Goal: Task Accomplishment & Management: Manage account settings

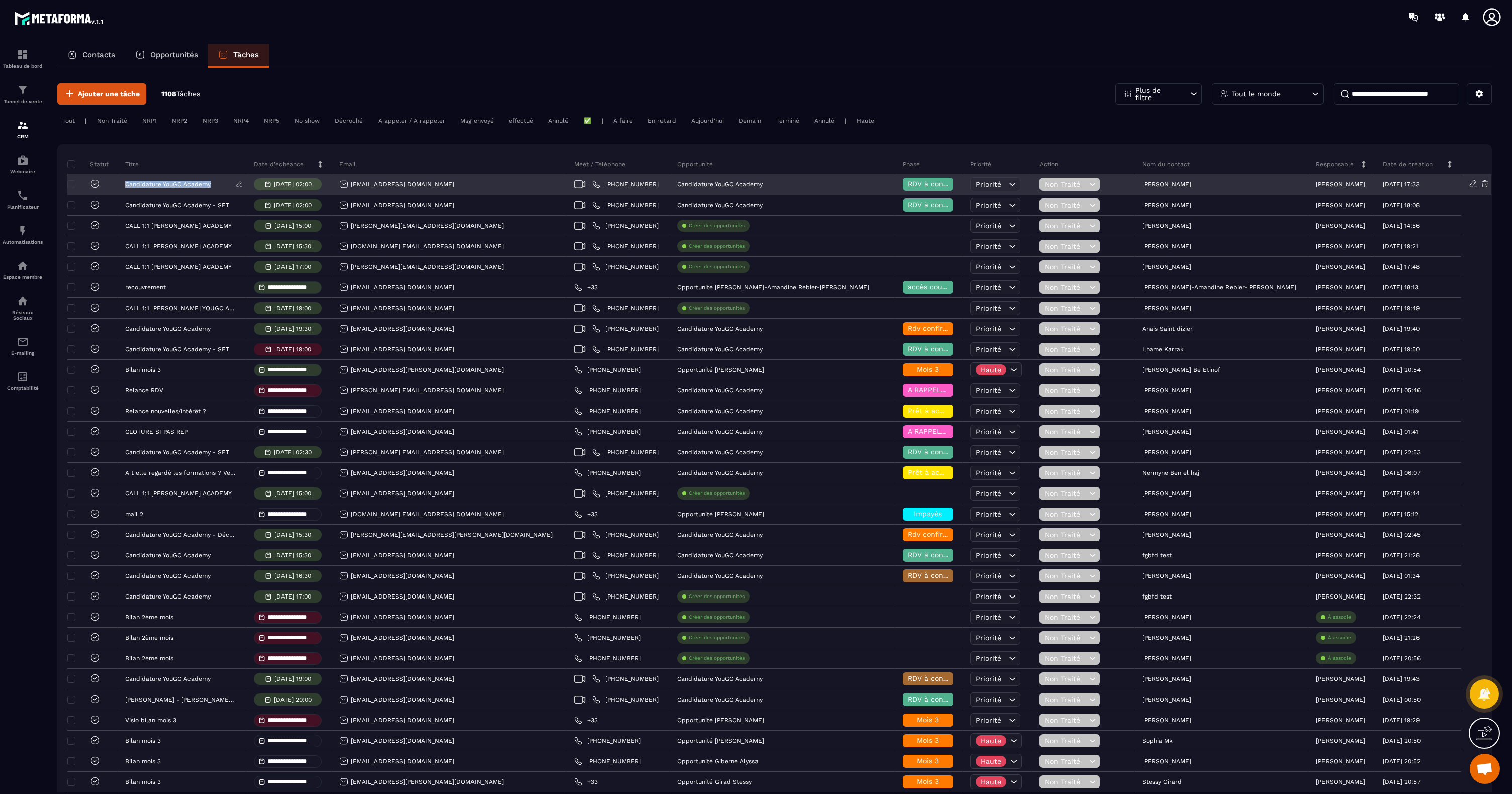
copy p "Candidature YouGC Academy"
drag, startPoint x: 222, startPoint y: 190, endPoint x: 126, endPoint y: 191, distance: 96.0
click at [126, 191] on div "Candidature YouGC Academy" at bounding box center [181, 185] width 129 height 20
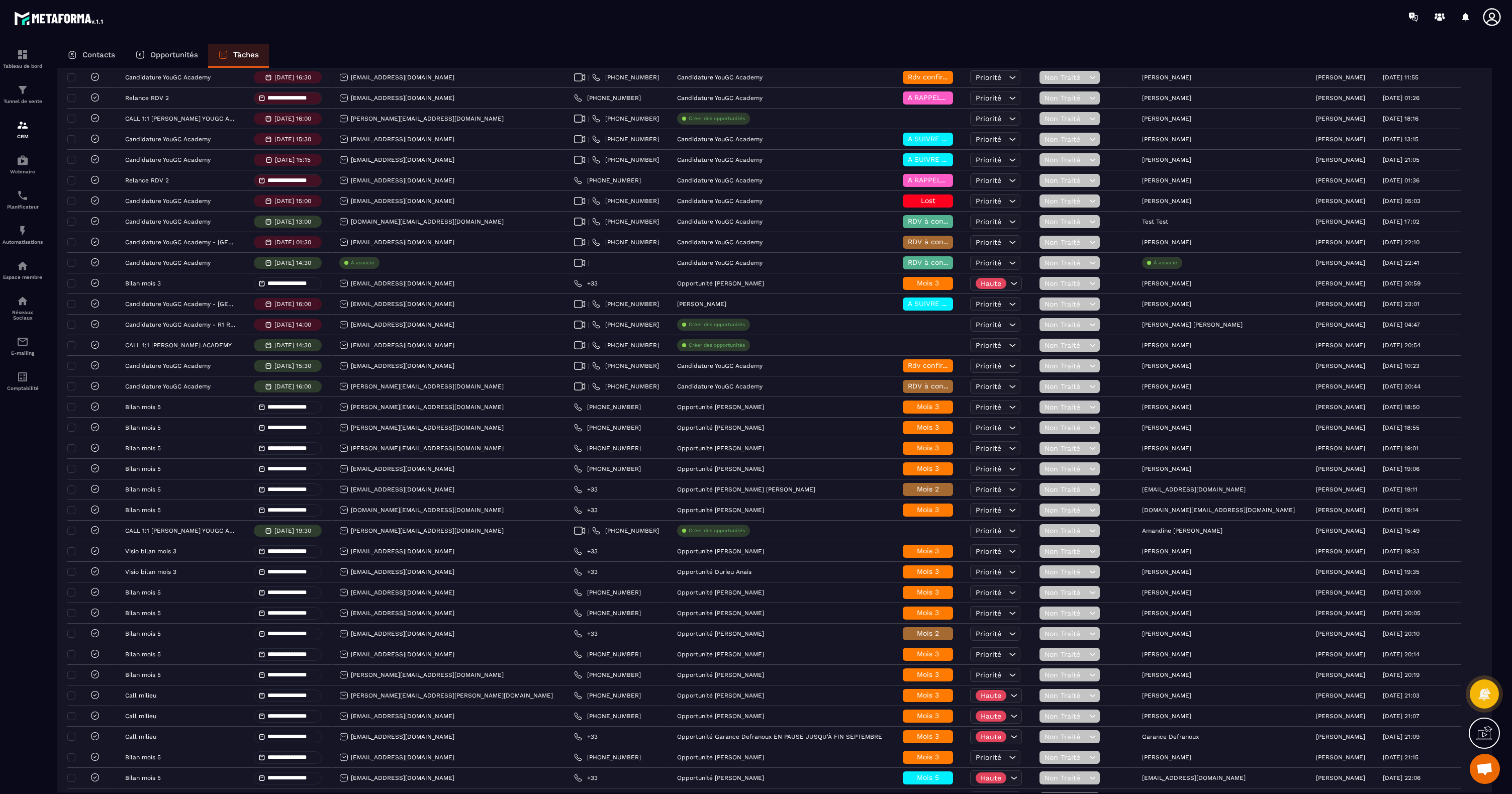
scroll to position [1513, 0]
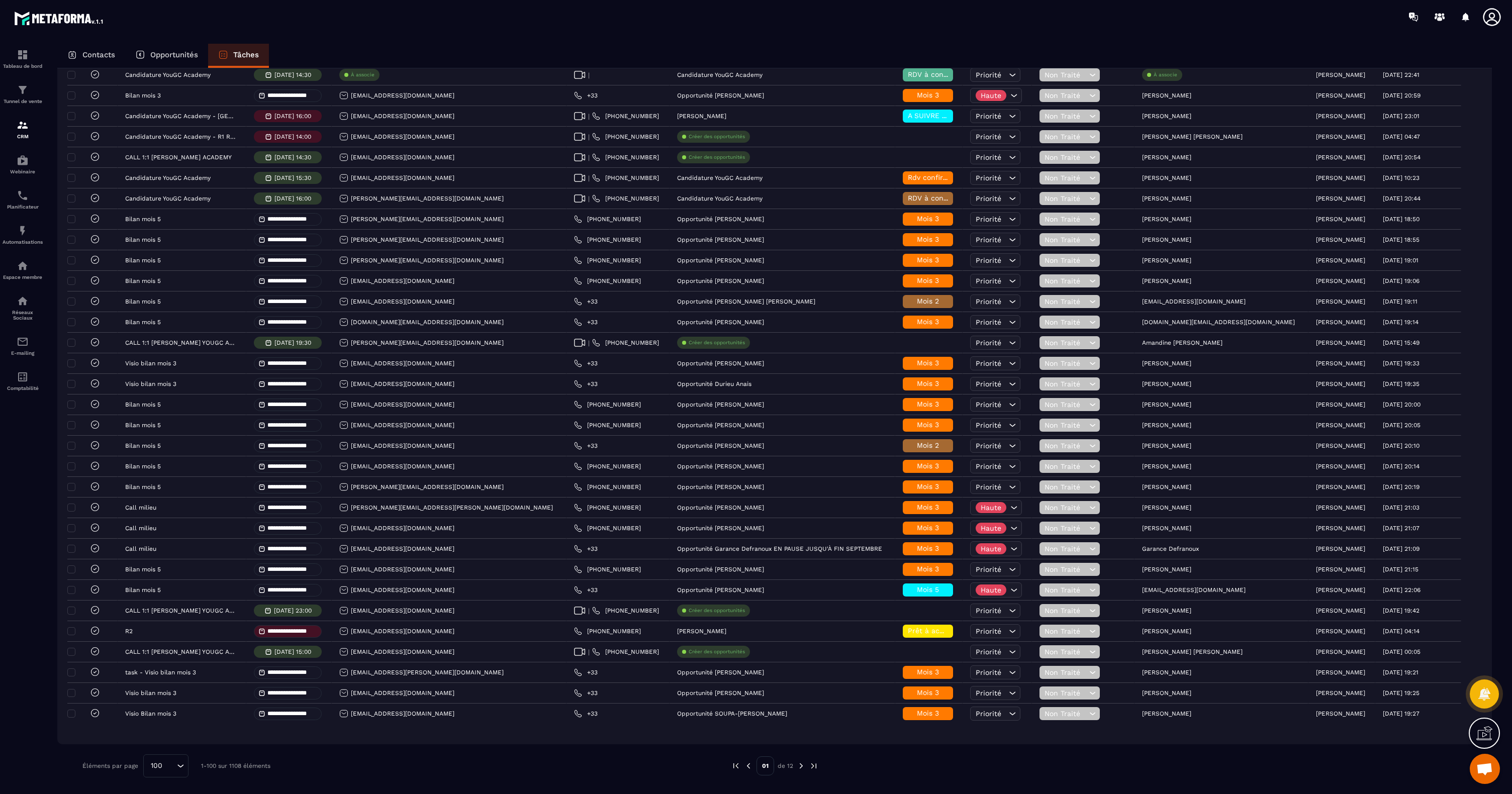
click at [799, 765] on img at bounding box center [801, 765] width 9 height 9
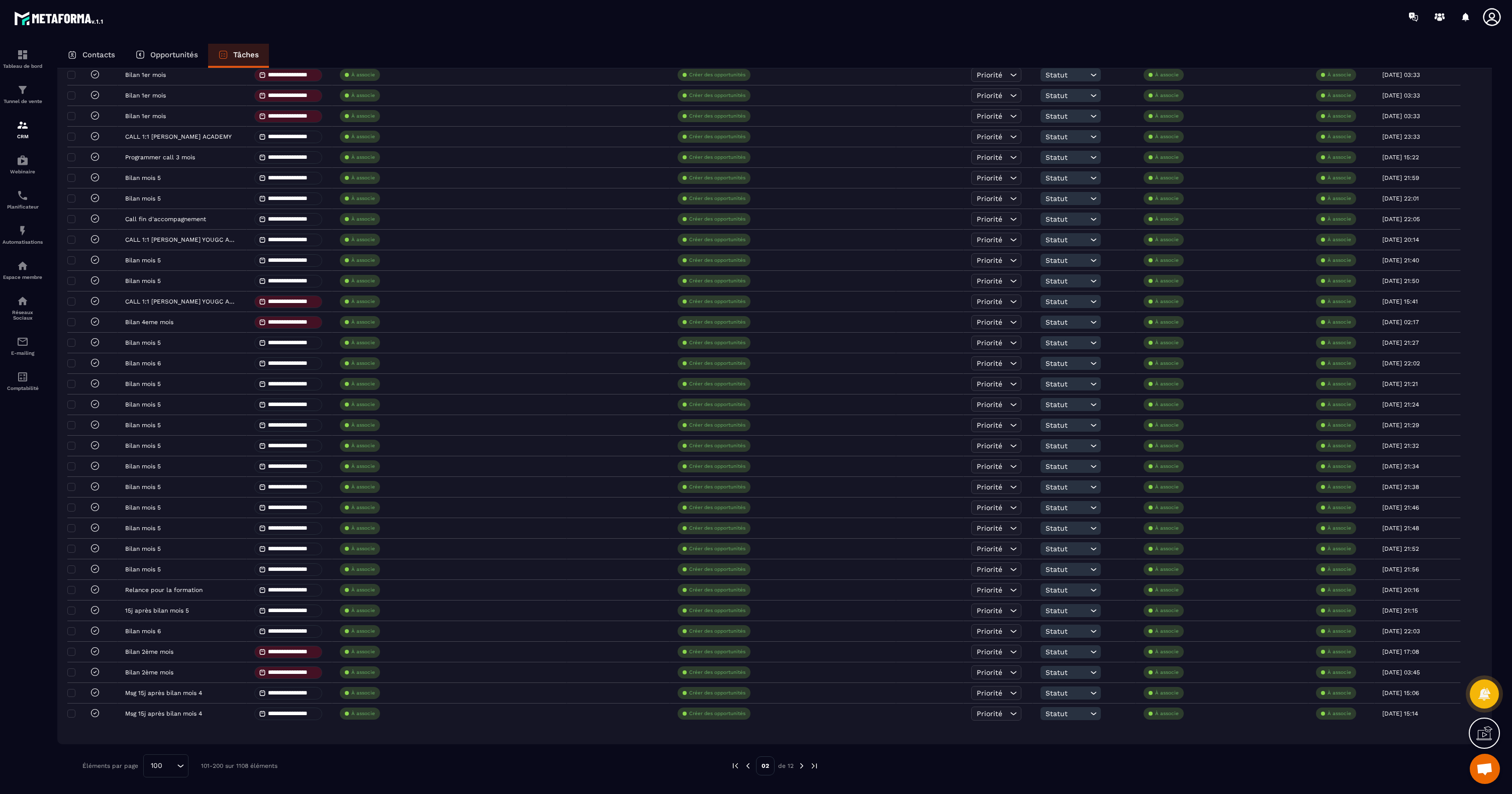
click at [751, 766] on img at bounding box center [748, 765] width 9 height 9
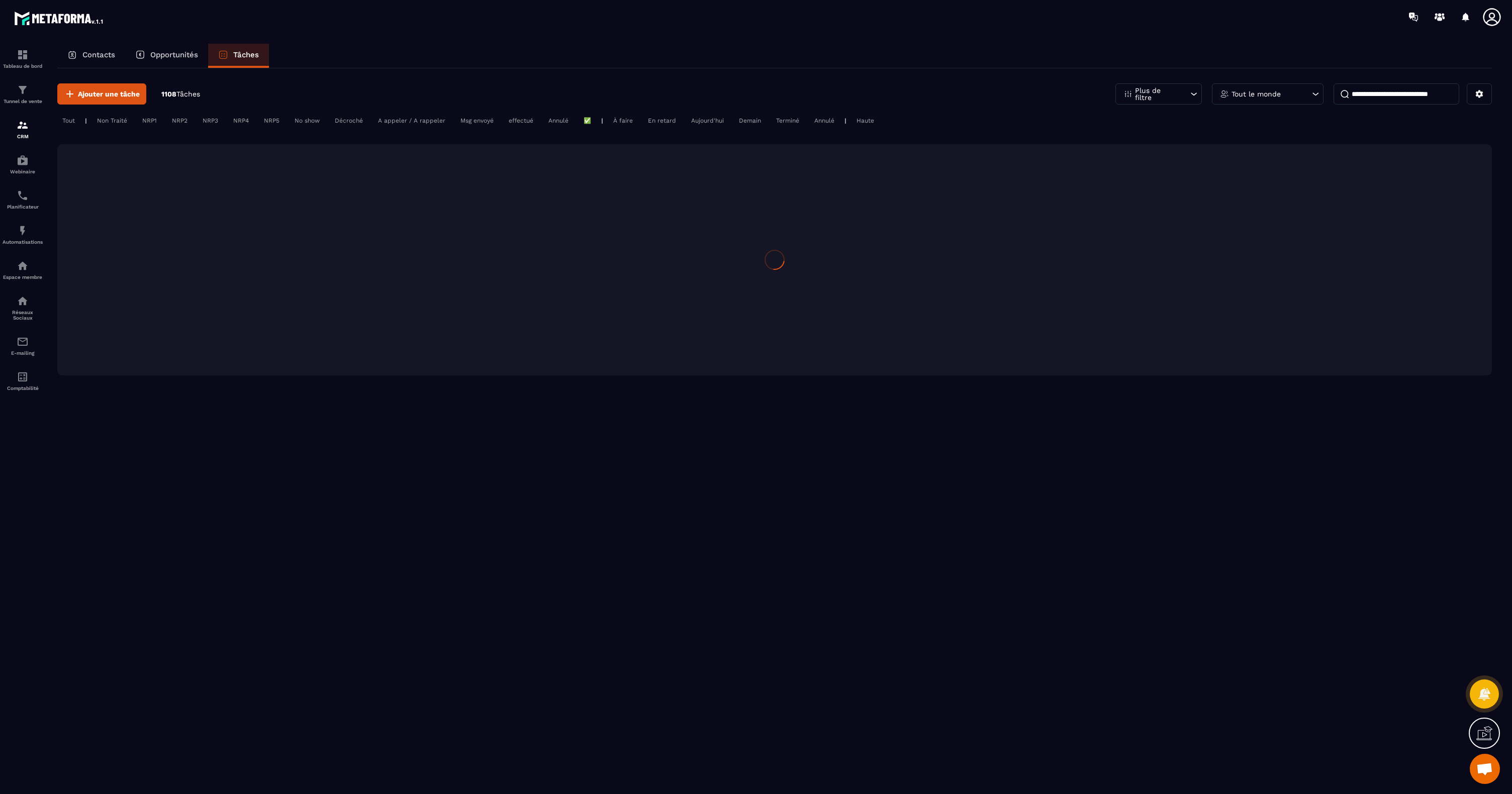
scroll to position [0, 0]
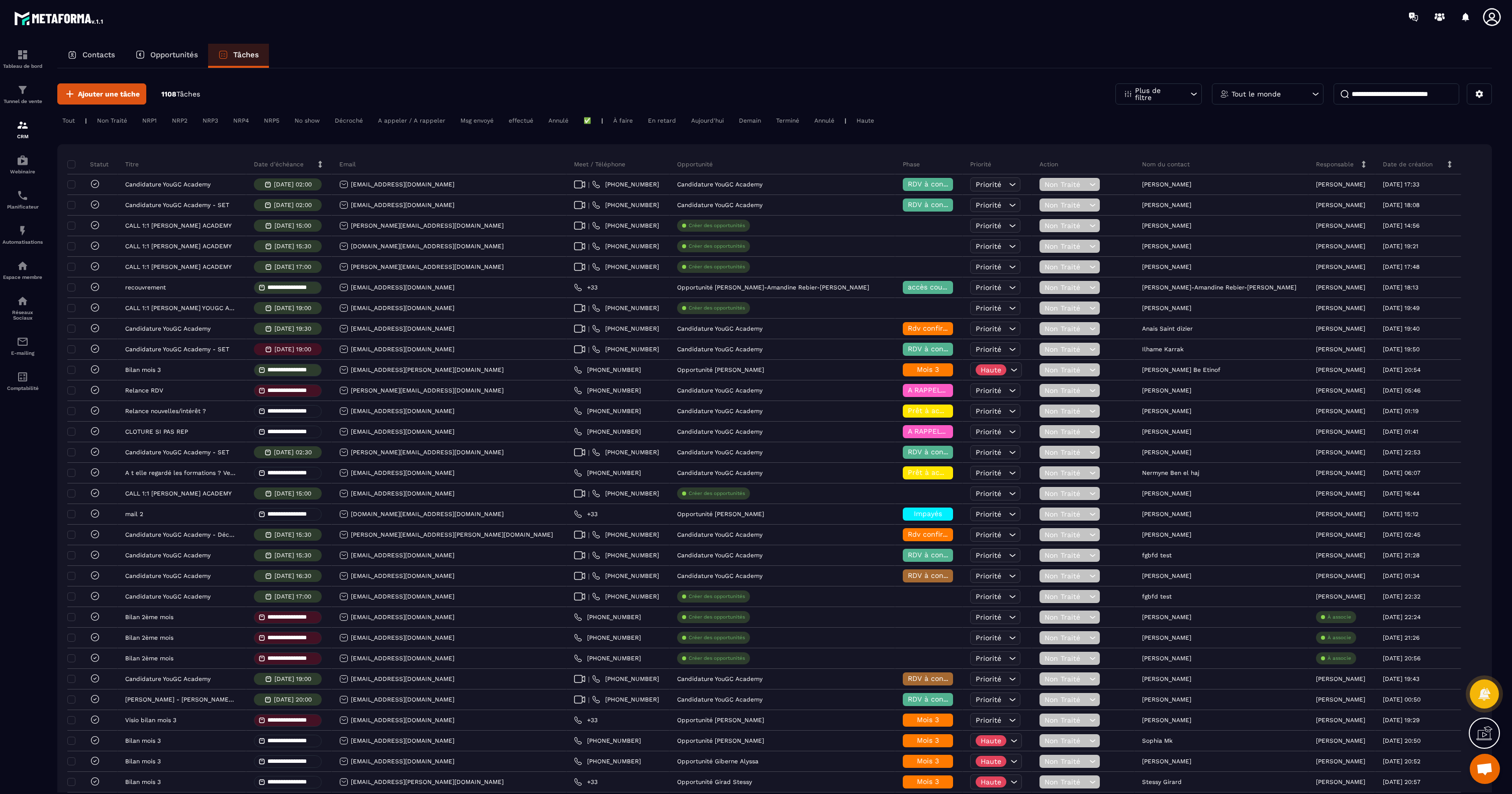
click at [21, 97] on div "Tunnel de vente" at bounding box center [22, 94] width 41 height 20
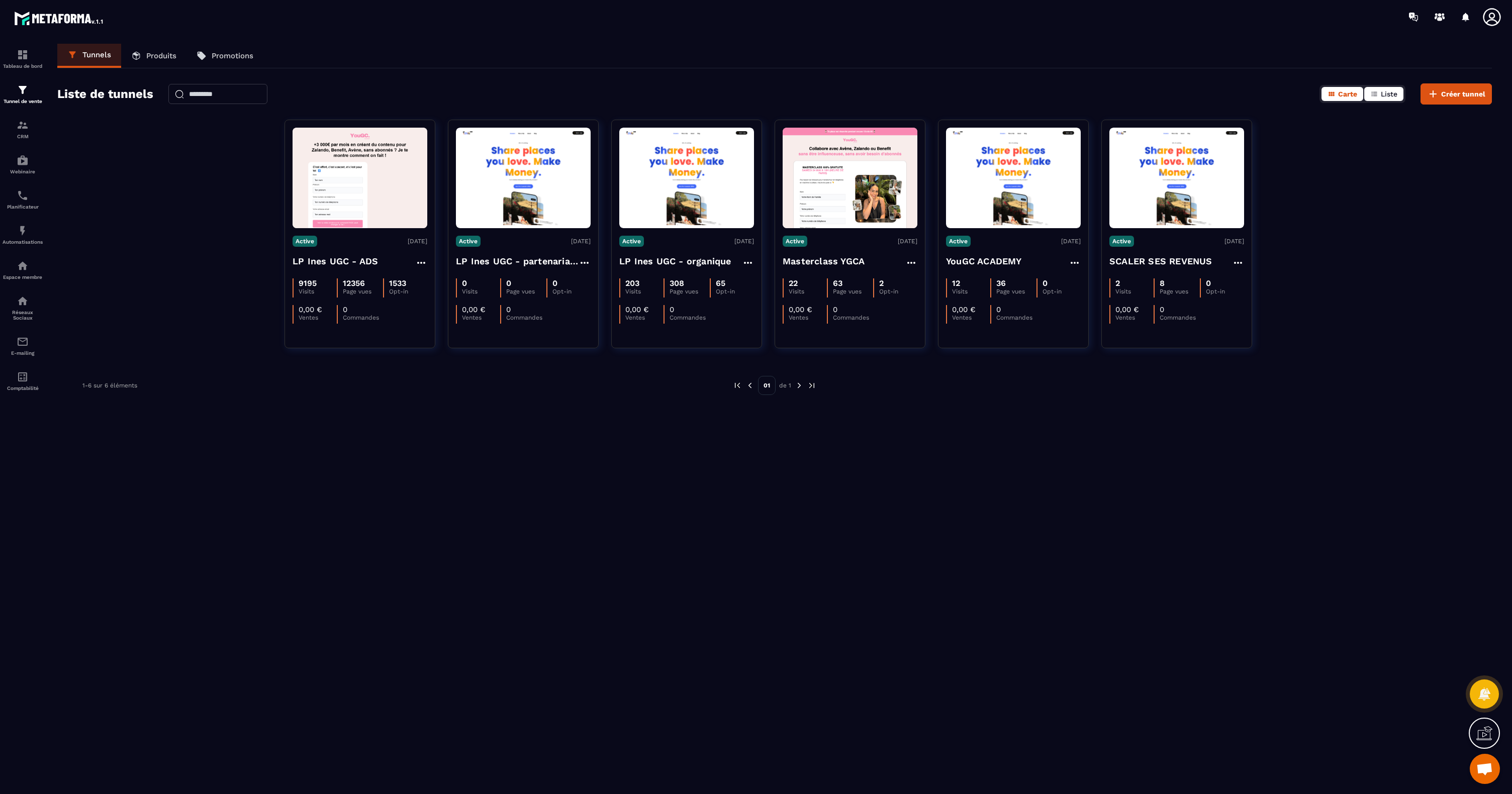
click at [1384, 100] on button "Liste" at bounding box center [1383, 94] width 39 height 14
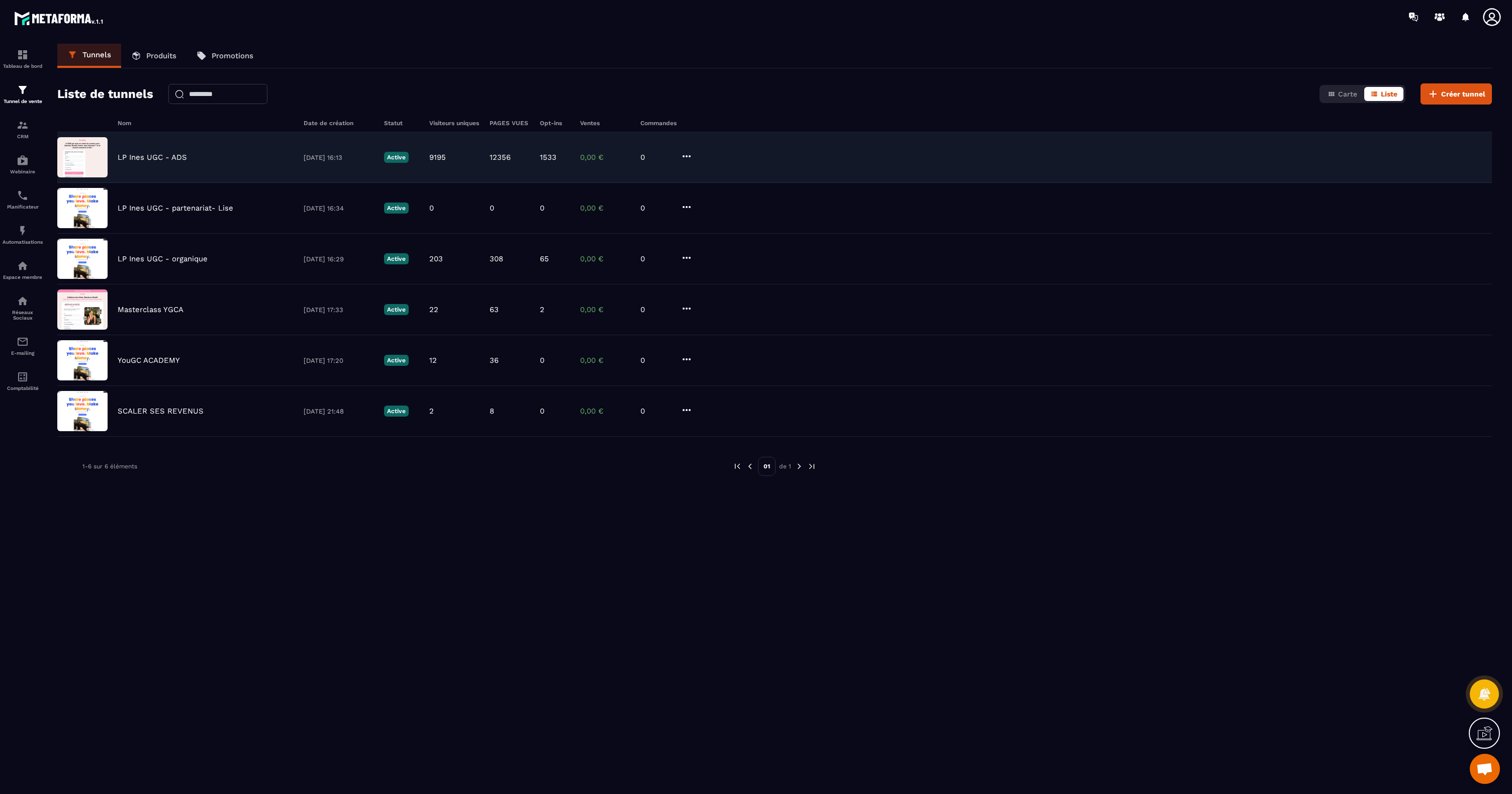
click at [154, 159] on p "LP Ines UGC - ADS" at bounding box center [152, 157] width 69 height 9
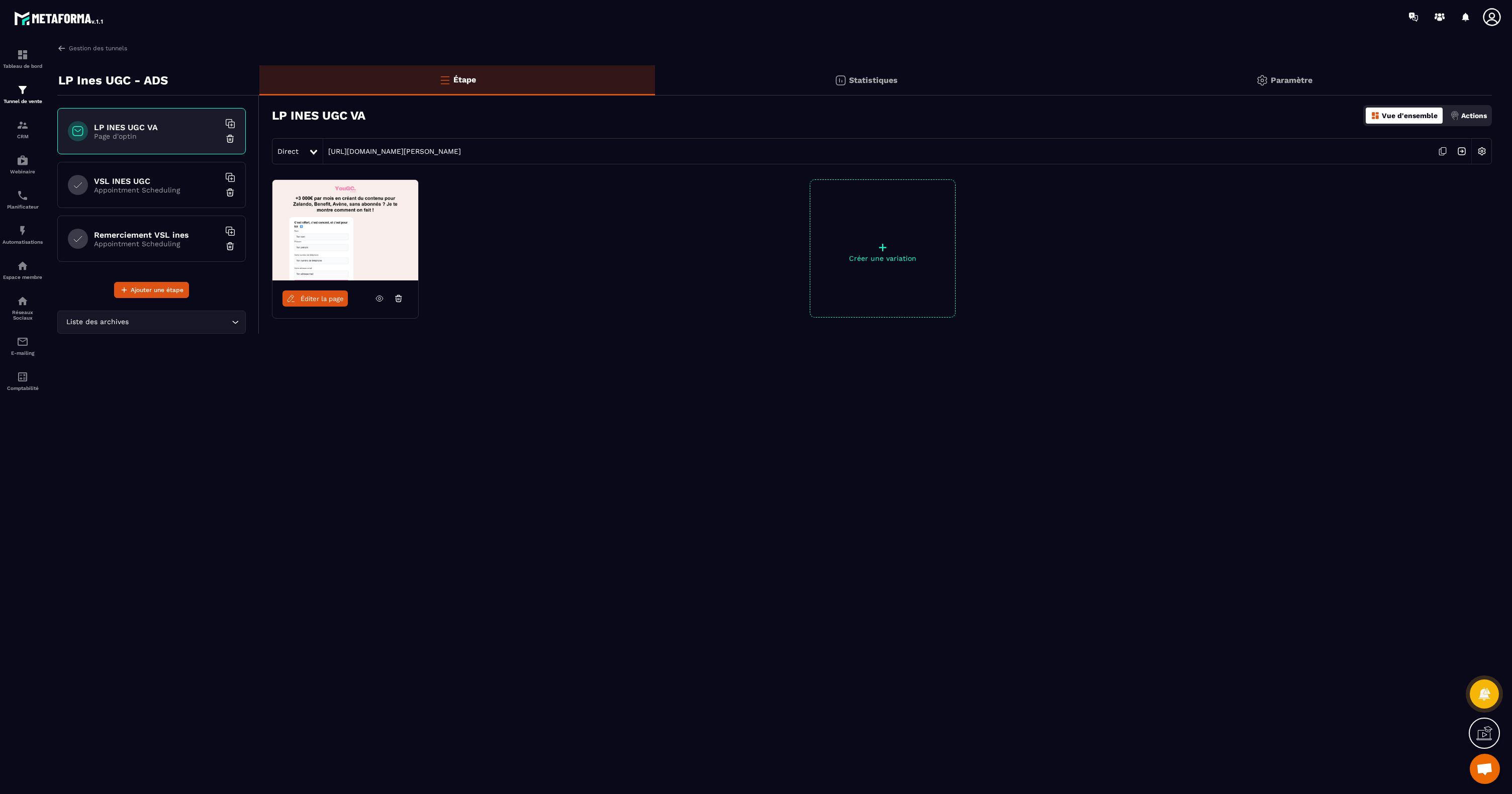
click at [142, 245] on p "Appointment Scheduling" at bounding box center [157, 244] width 126 height 8
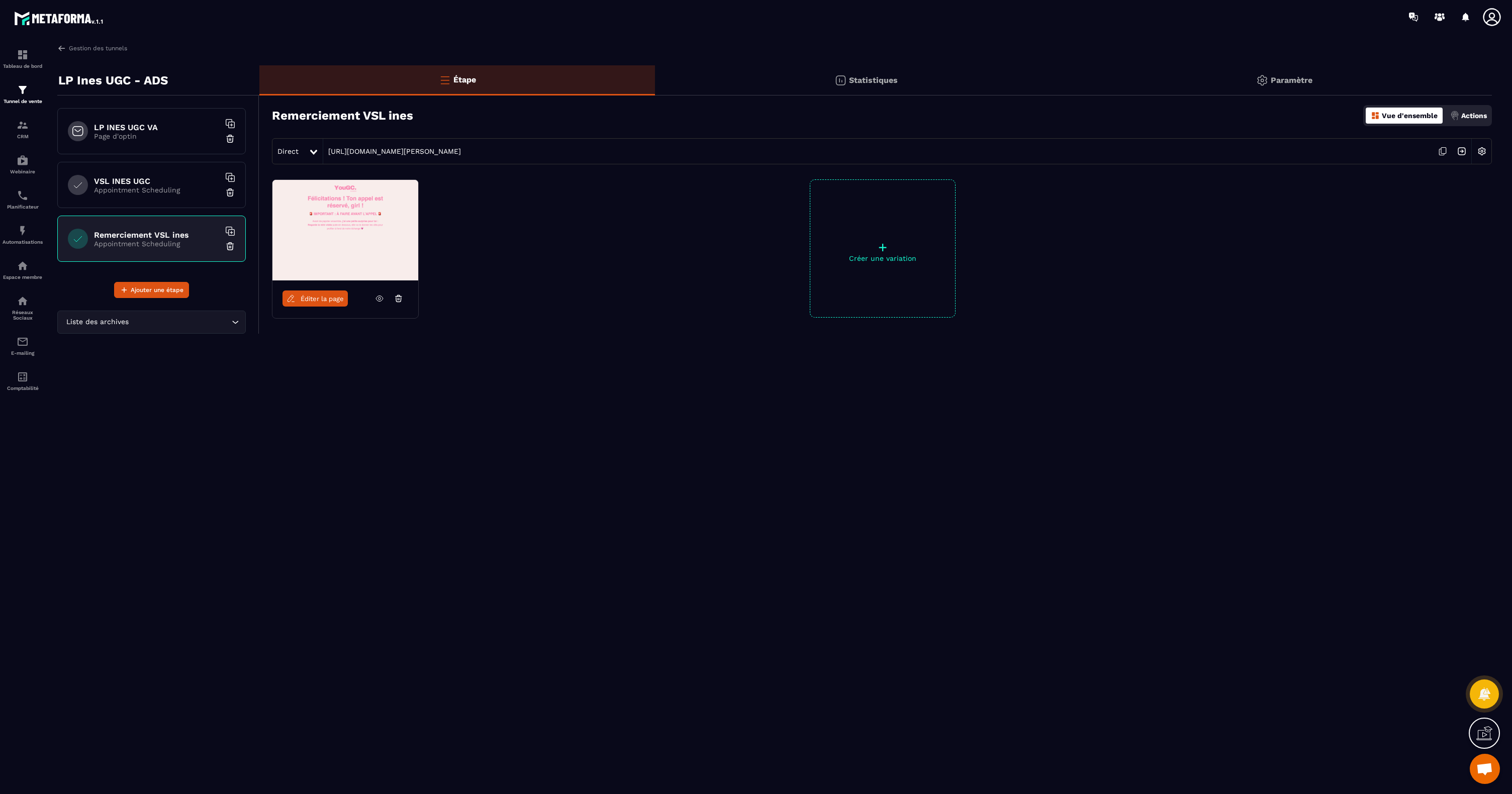
click at [850, 75] on p "Statistiques" at bounding box center [873, 80] width 49 height 9
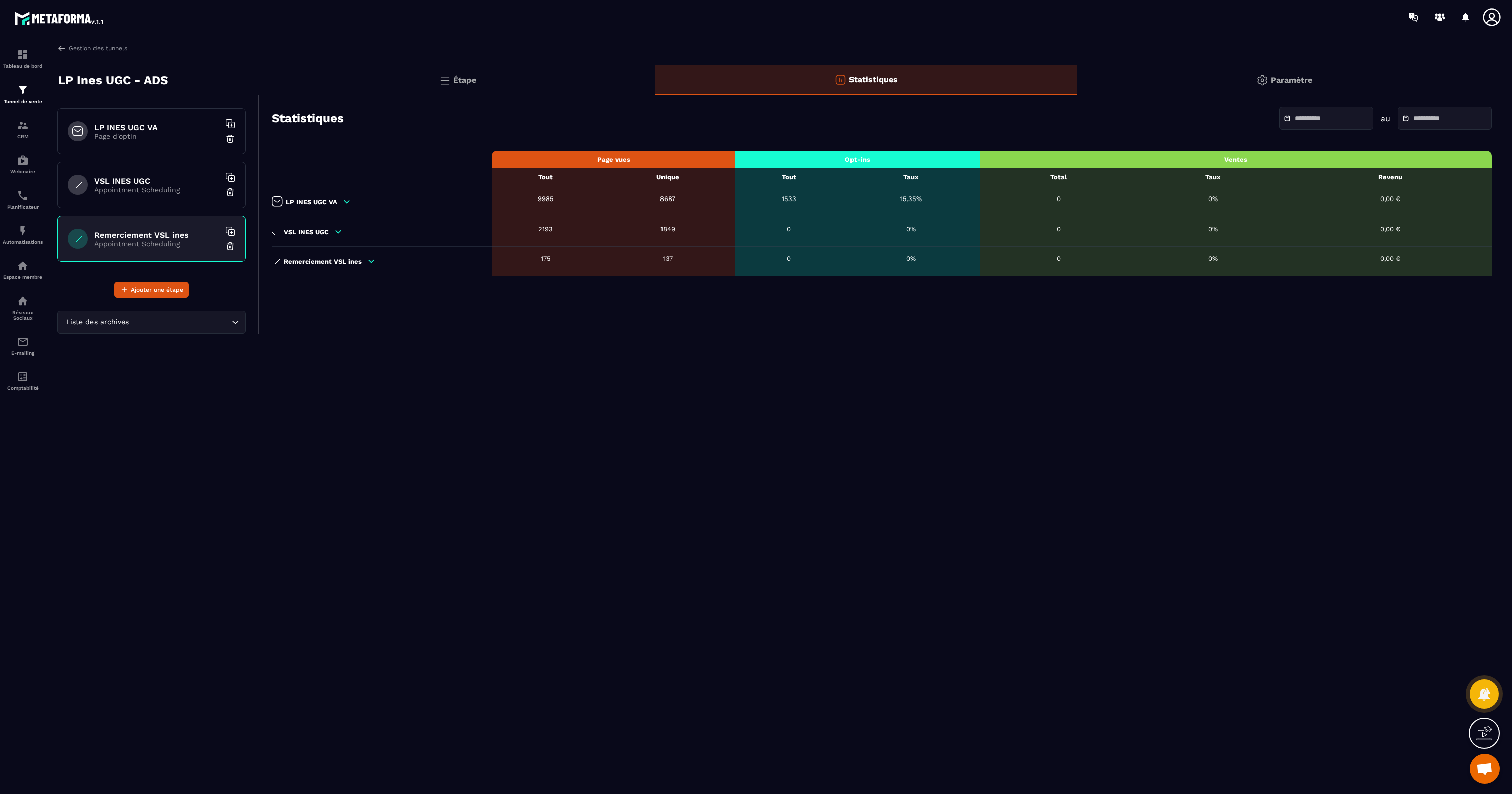
click at [353, 204] on div "LP INES UGC VA" at bounding box center [379, 201] width 215 height 10
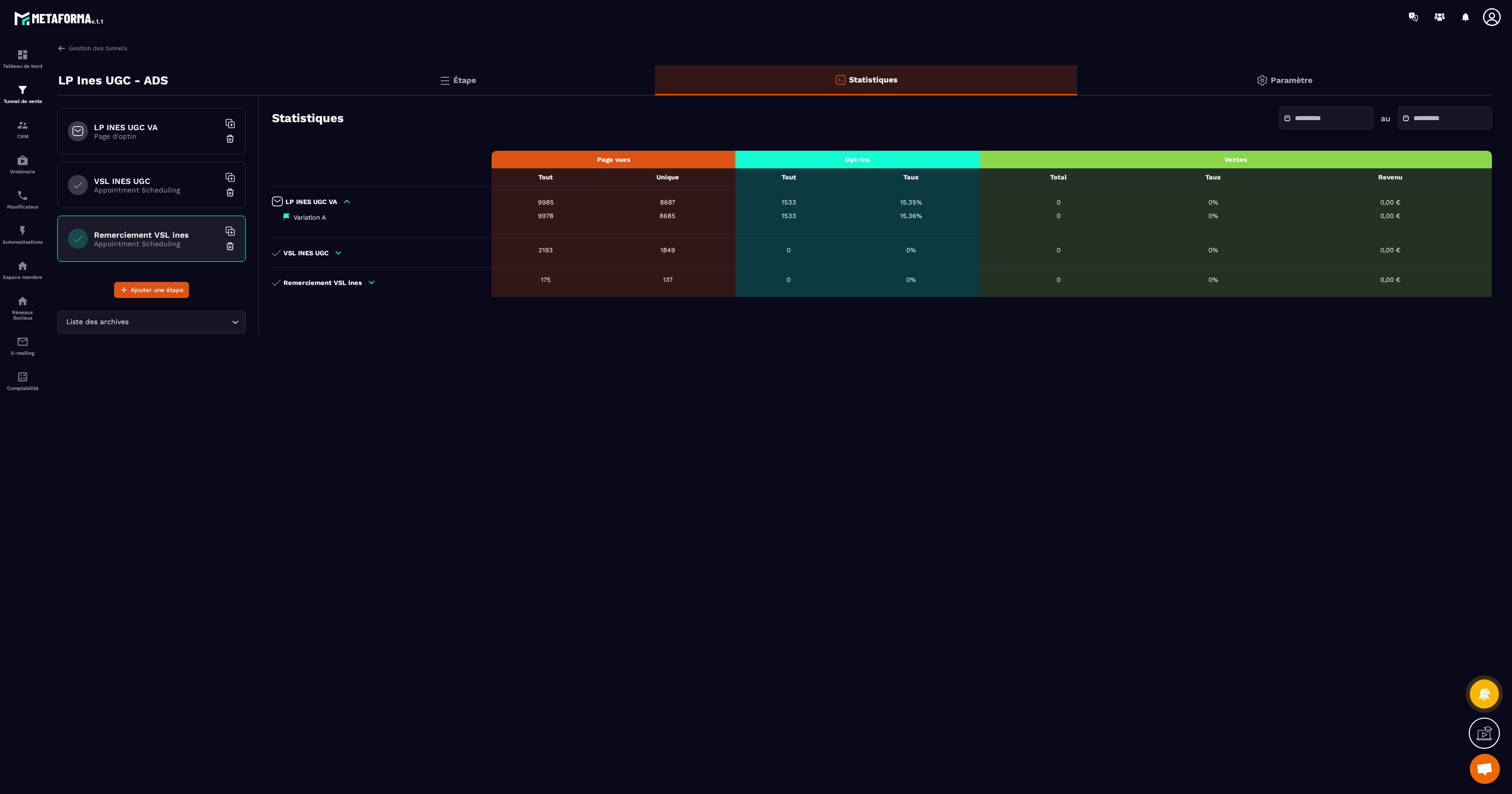
click at [352, 204] on div "LP INES UGC VA" at bounding box center [379, 201] width 215 height 10
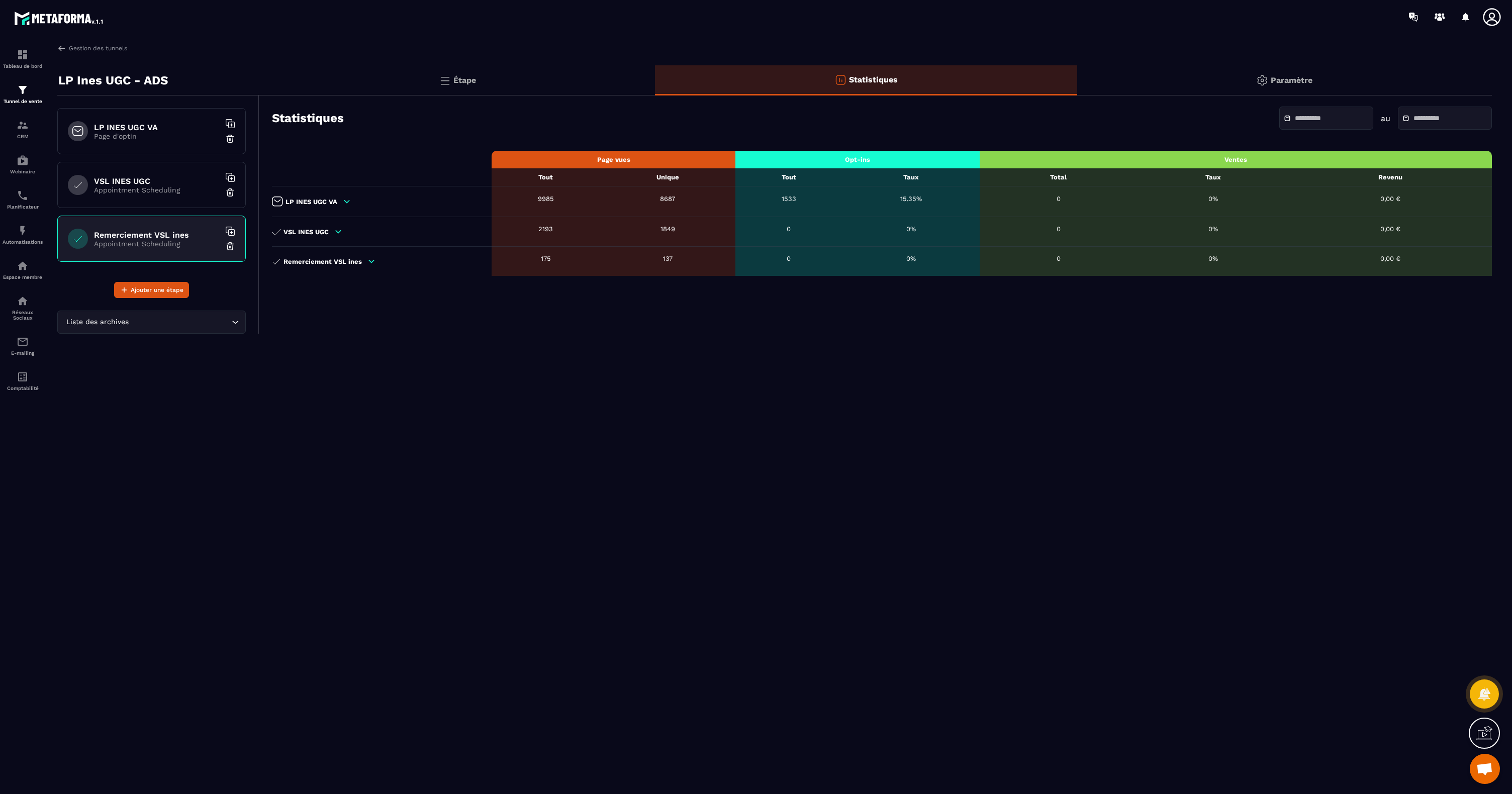
click at [464, 79] on p "Étape" at bounding box center [464, 80] width 23 height 9
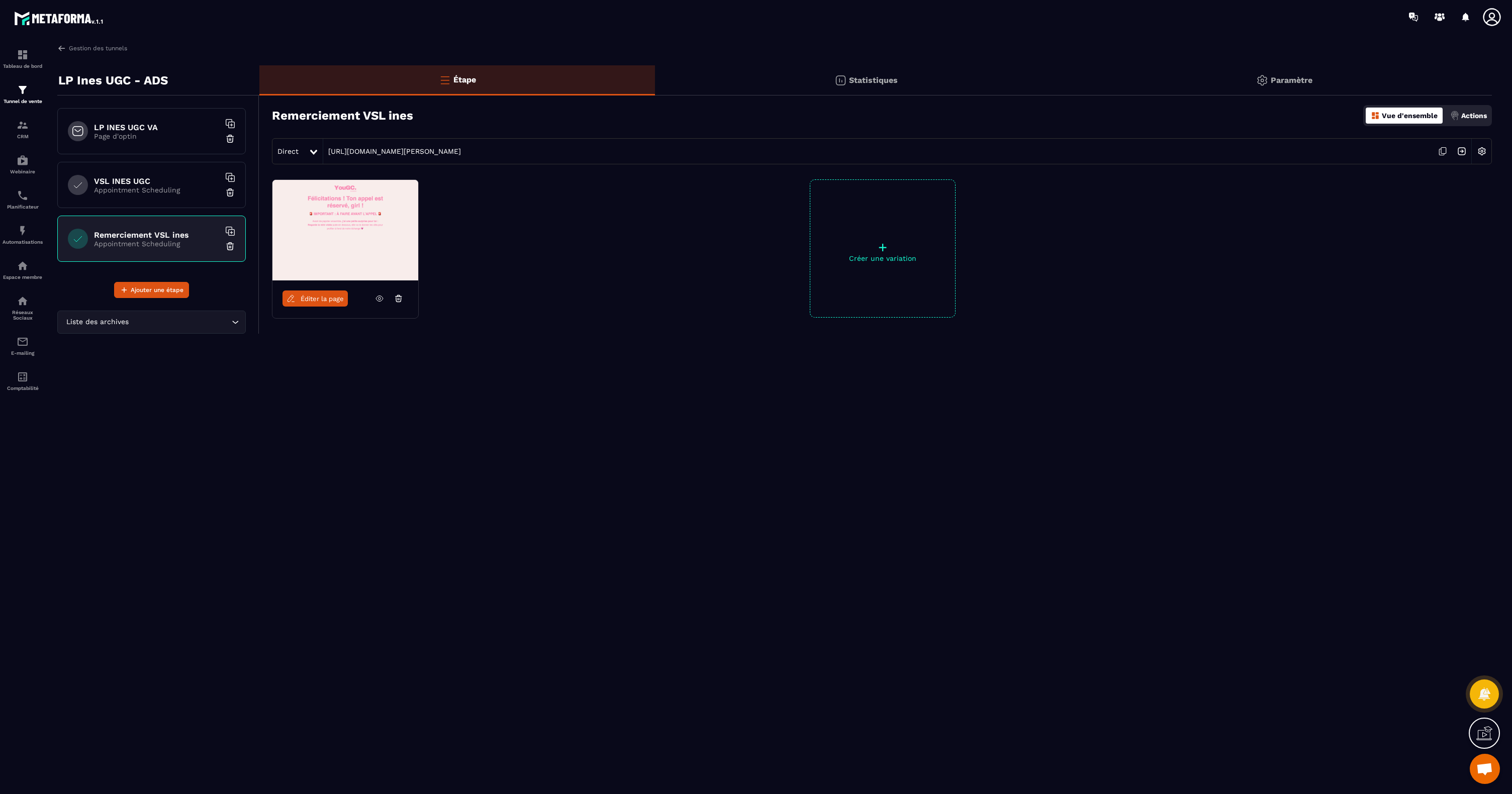
click at [1462, 153] on img at bounding box center [1462, 151] width 19 height 19
click at [149, 188] on p "Appointment Scheduling" at bounding box center [157, 190] width 126 height 8
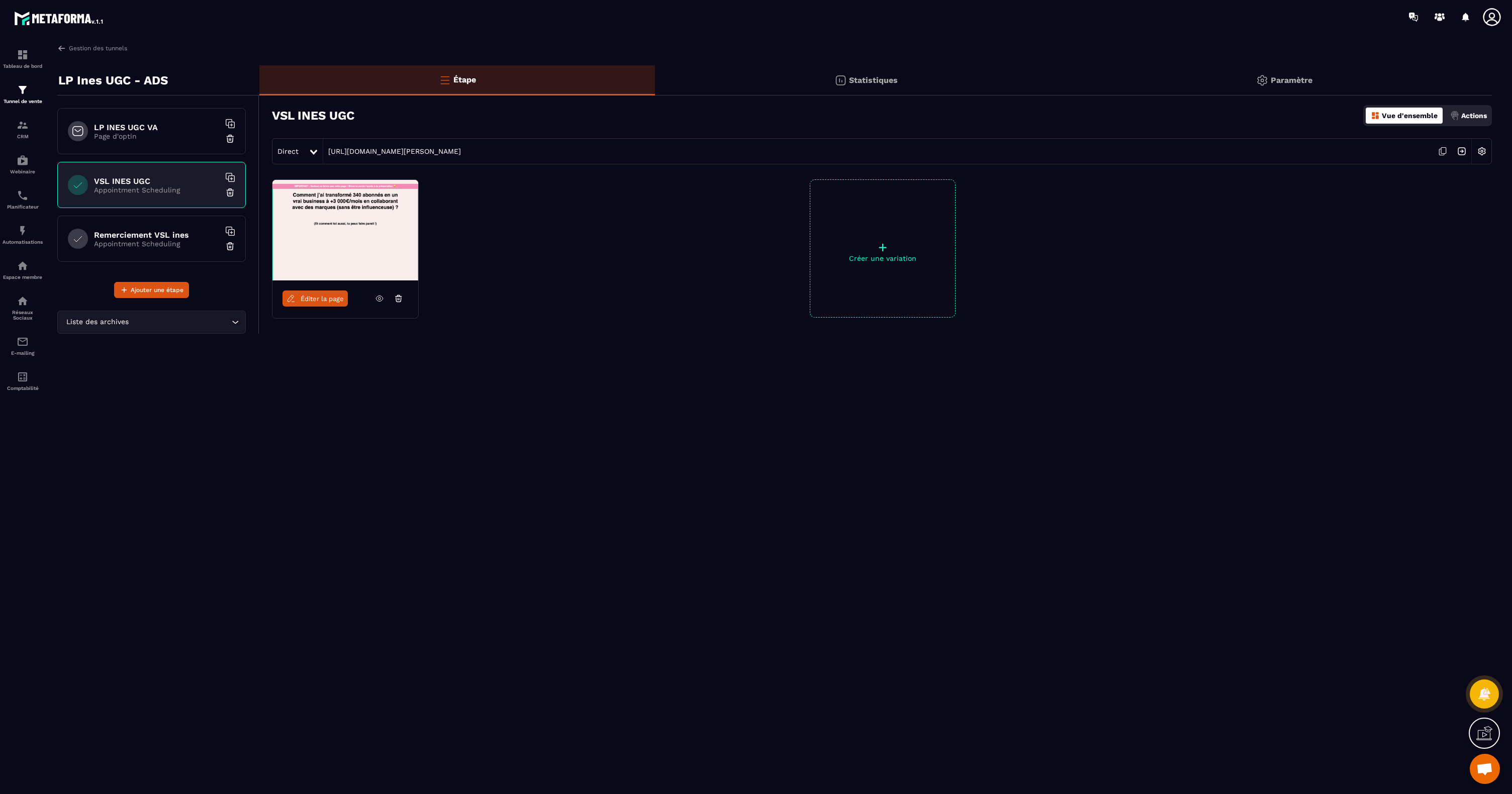
click at [1444, 152] on icon at bounding box center [1443, 151] width 19 height 19
click at [117, 139] on p "Page d'optin" at bounding box center [157, 136] width 126 height 8
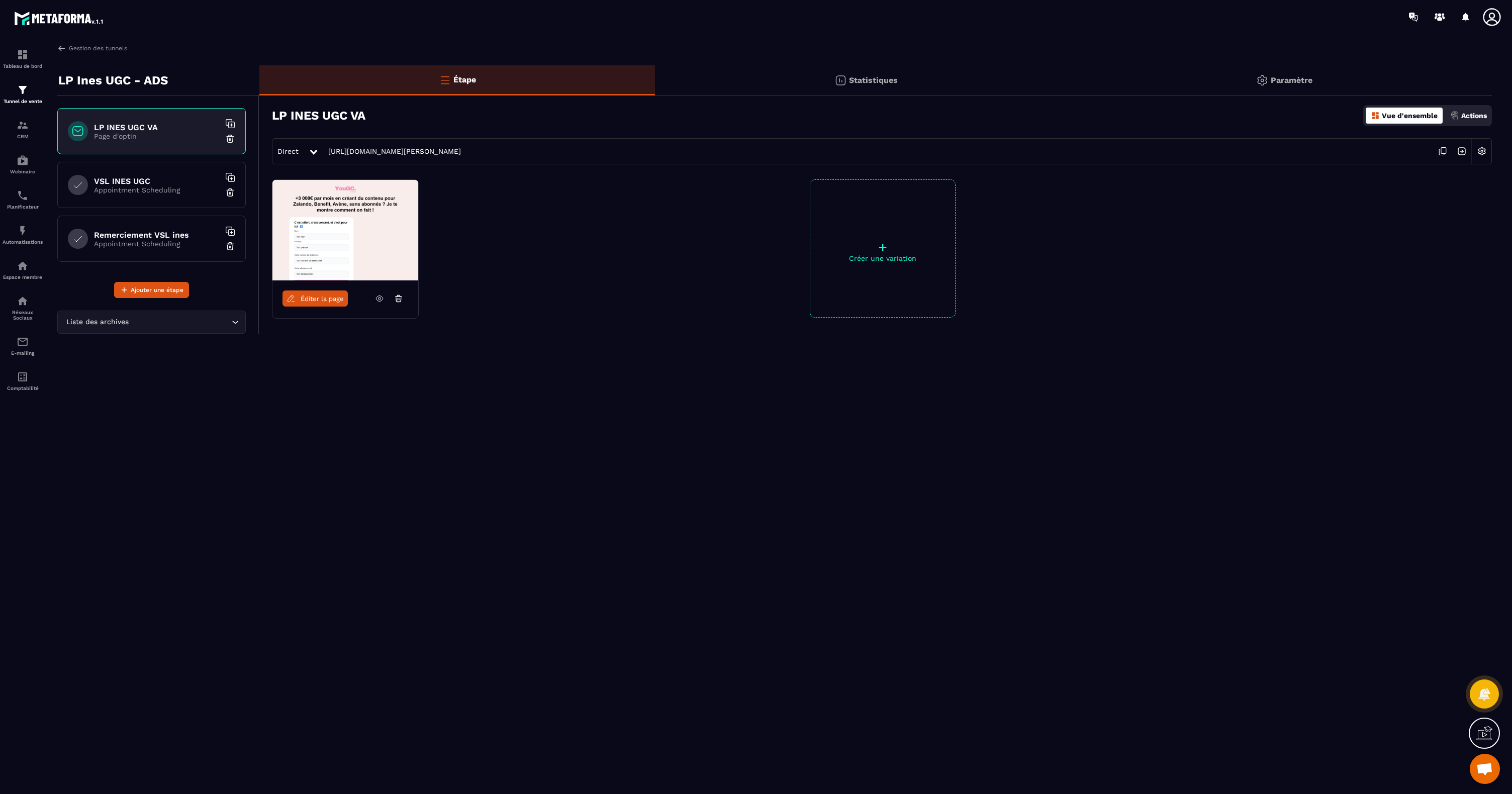
click at [1462, 156] on img at bounding box center [1462, 151] width 19 height 19
click at [16, 130] on img at bounding box center [22, 125] width 12 height 12
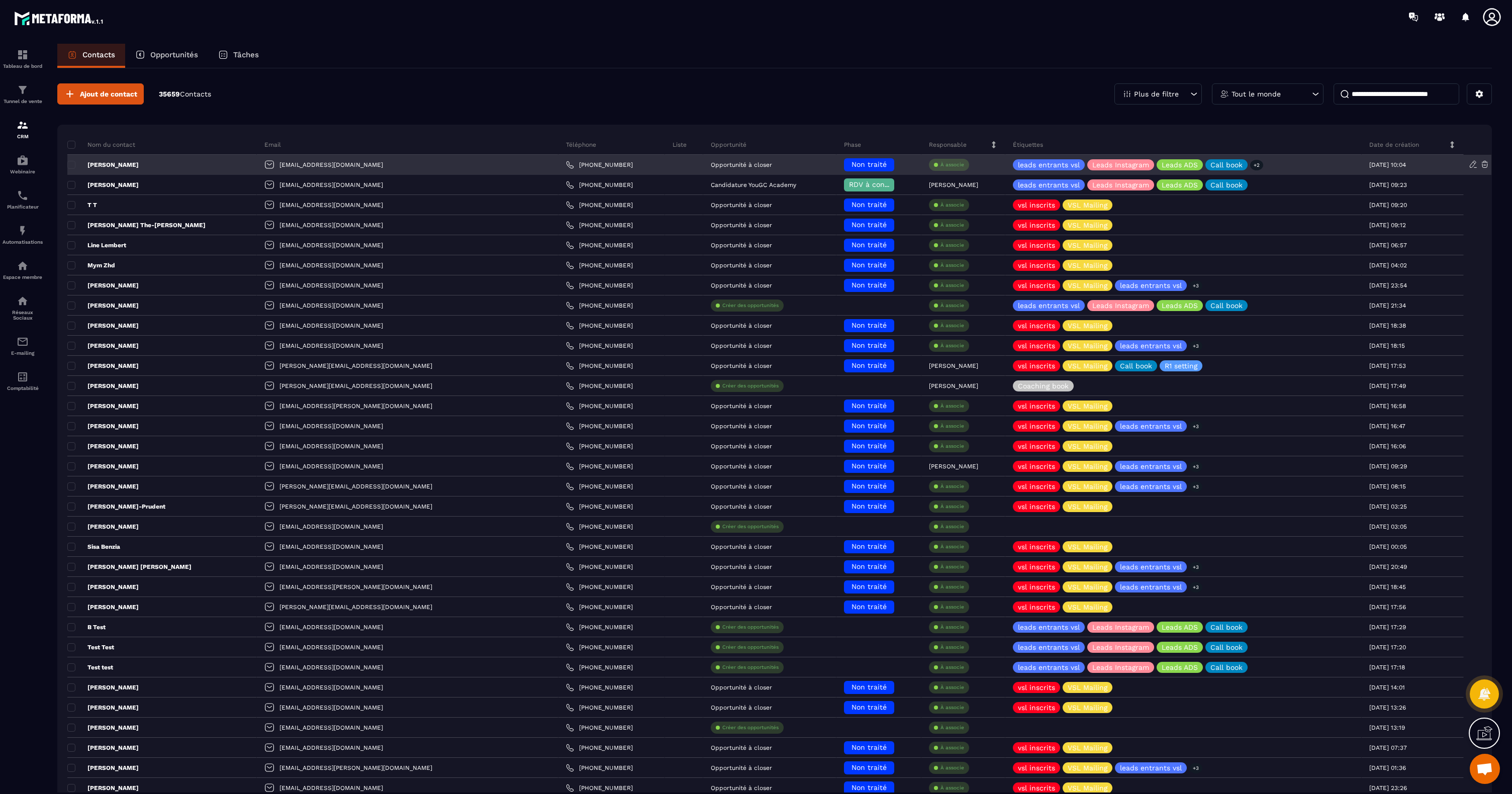
click at [1487, 165] on icon at bounding box center [1484, 164] width 9 height 9
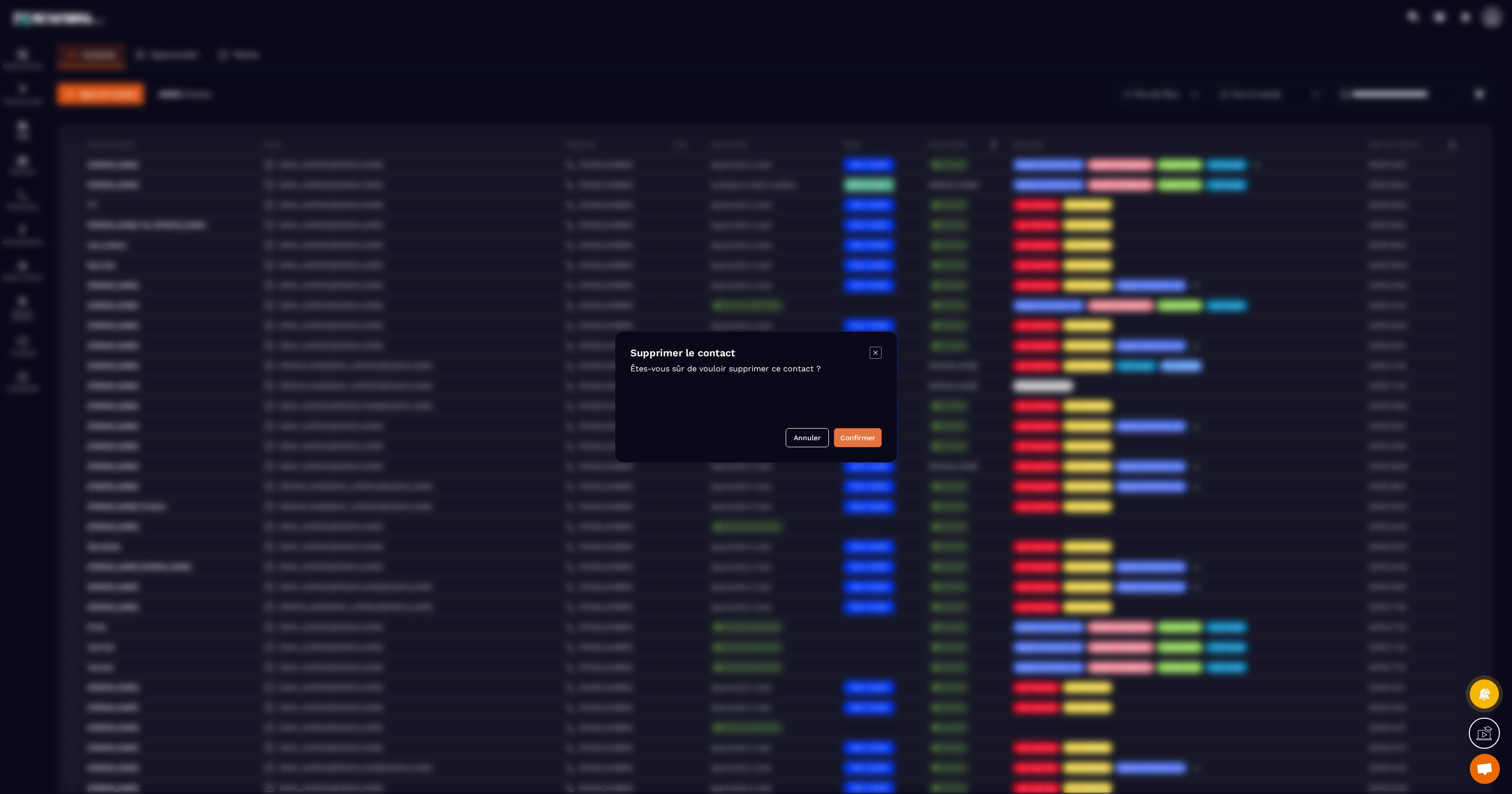
click at [870, 441] on button "Confirmer" at bounding box center [858, 438] width 48 height 19
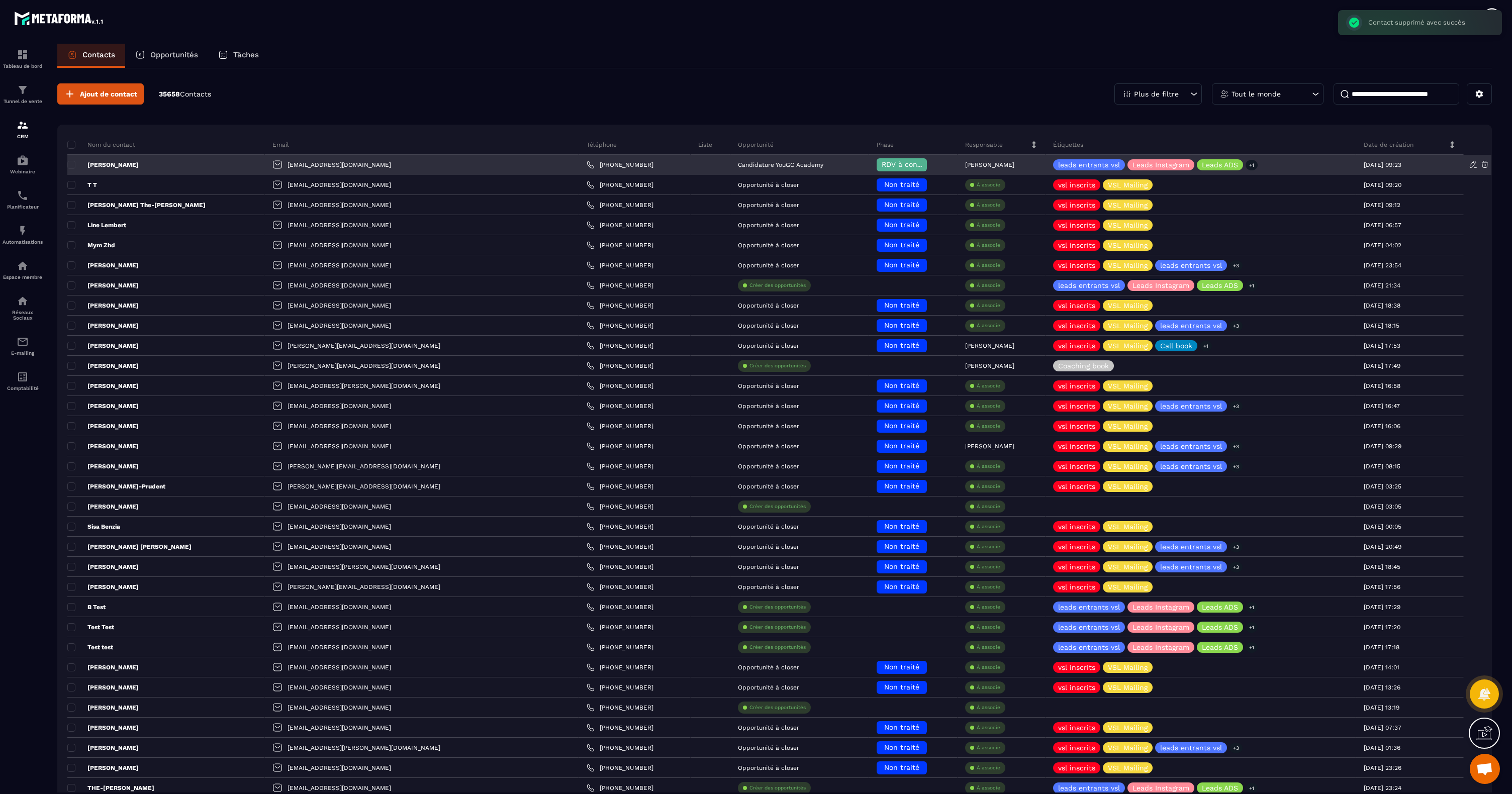
click at [1483, 166] on icon at bounding box center [1484, 164] width 9 height 9
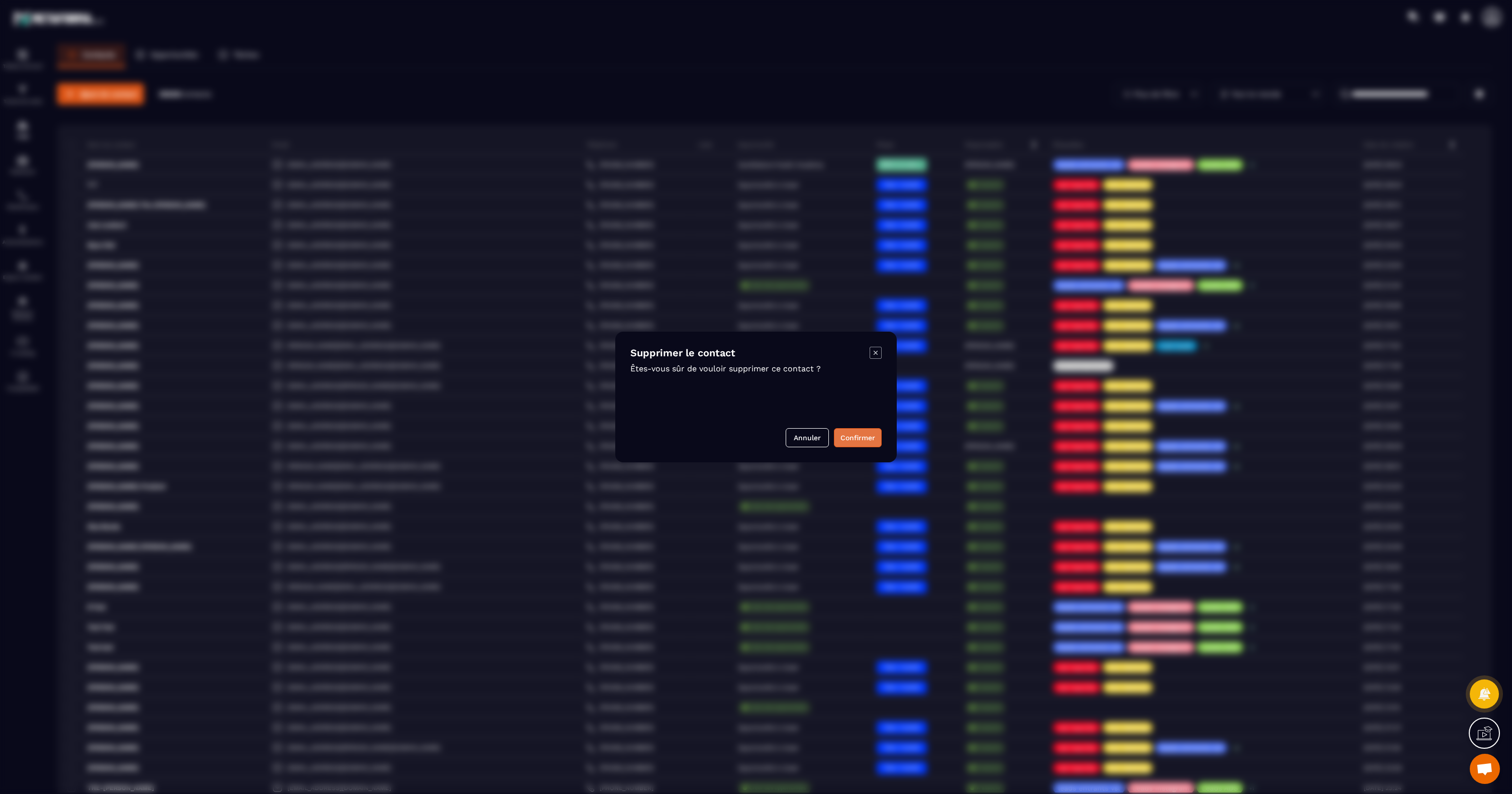
click at [855, 439] on button "Confirmer" at bounding box center [858, 438] width 48 height 19
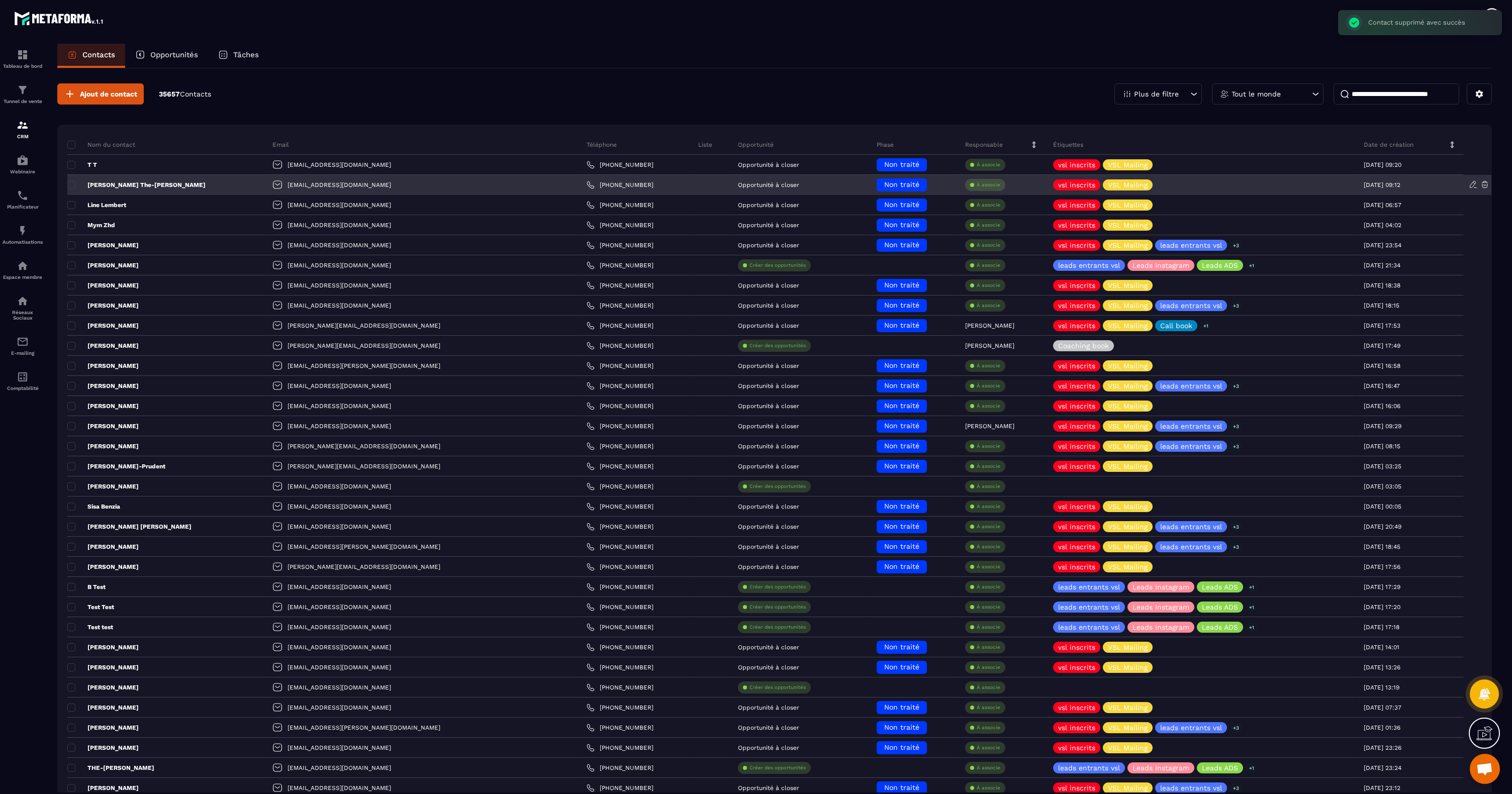
click at [1484, 185] on icon at bounding box center [1484, 184] width 9 height 9
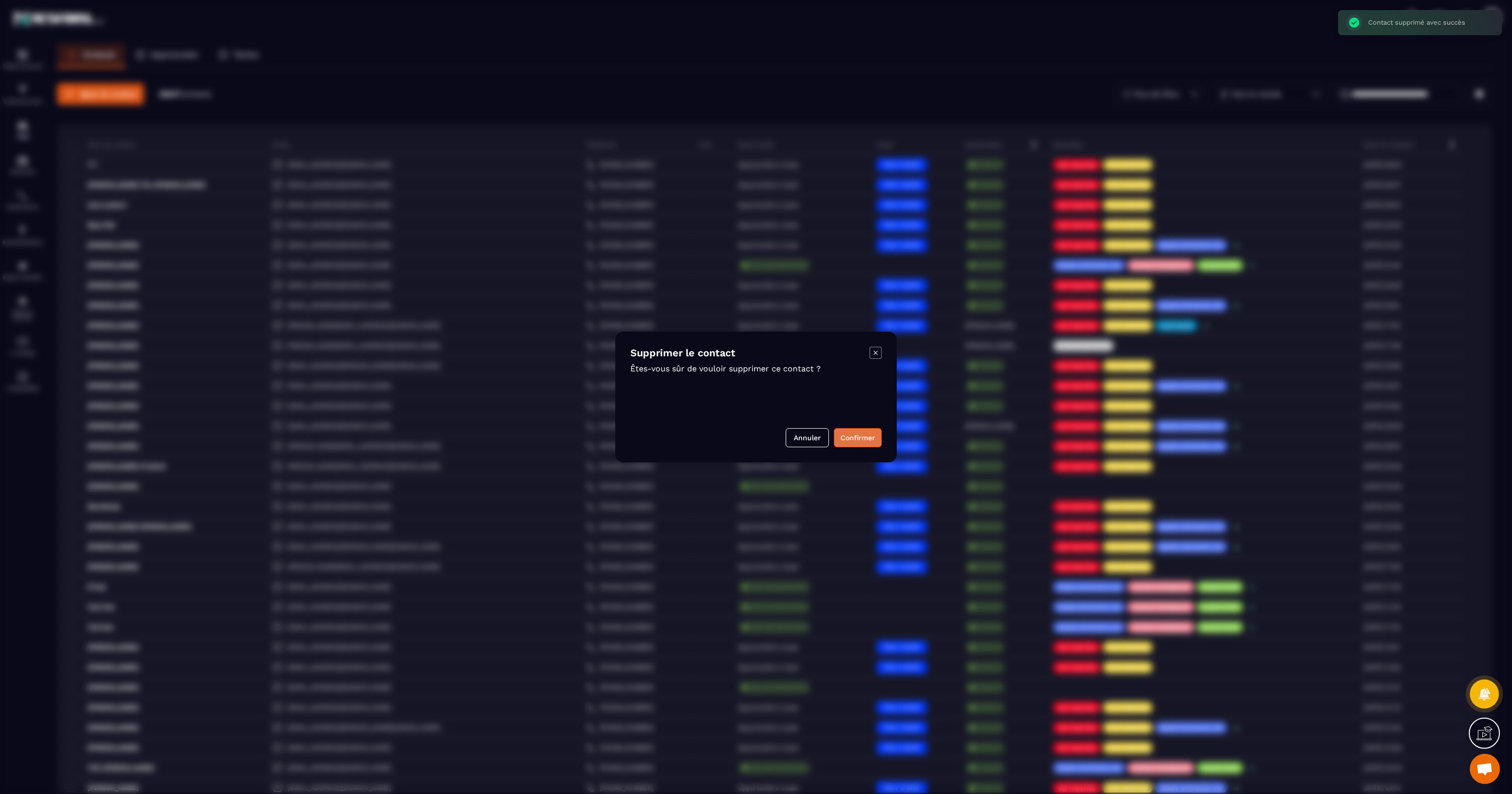
click at [860, 442] on button "Confirmer" at bounding box center [858, 438] width 48 height 19
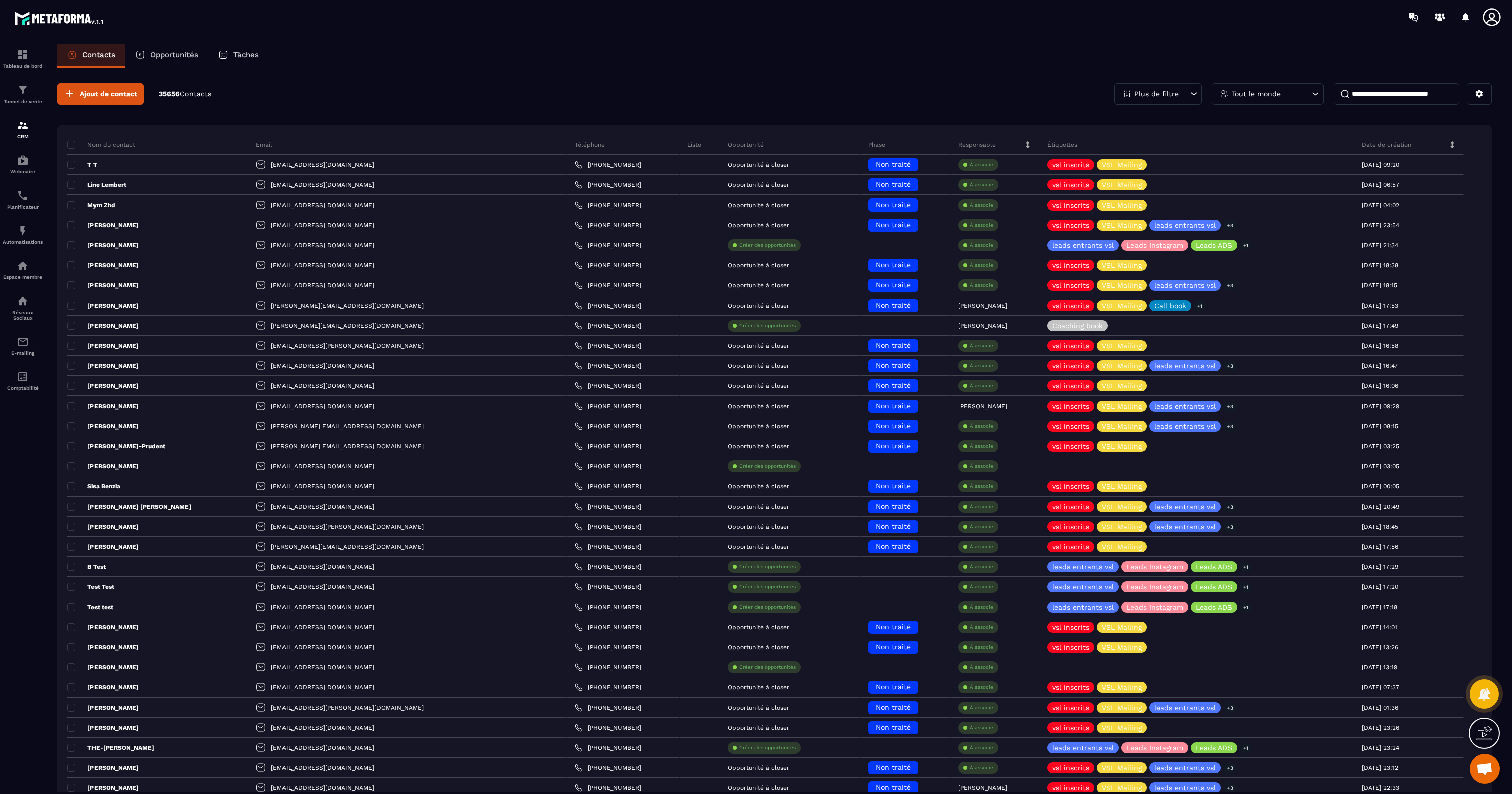
click at [667, 66] on div "Contacts Opportunités Tâches" at bounding box center [775, 56] width 1435 height 24
click at [502, 90] on div "Ajout de contact 35656 Contacts Plus de filtre Tout le monde" at bounding box center [775, 94] width 1435 height 21
click at [16, 201] on img at bounding box center [22, 195] width 12 height 12
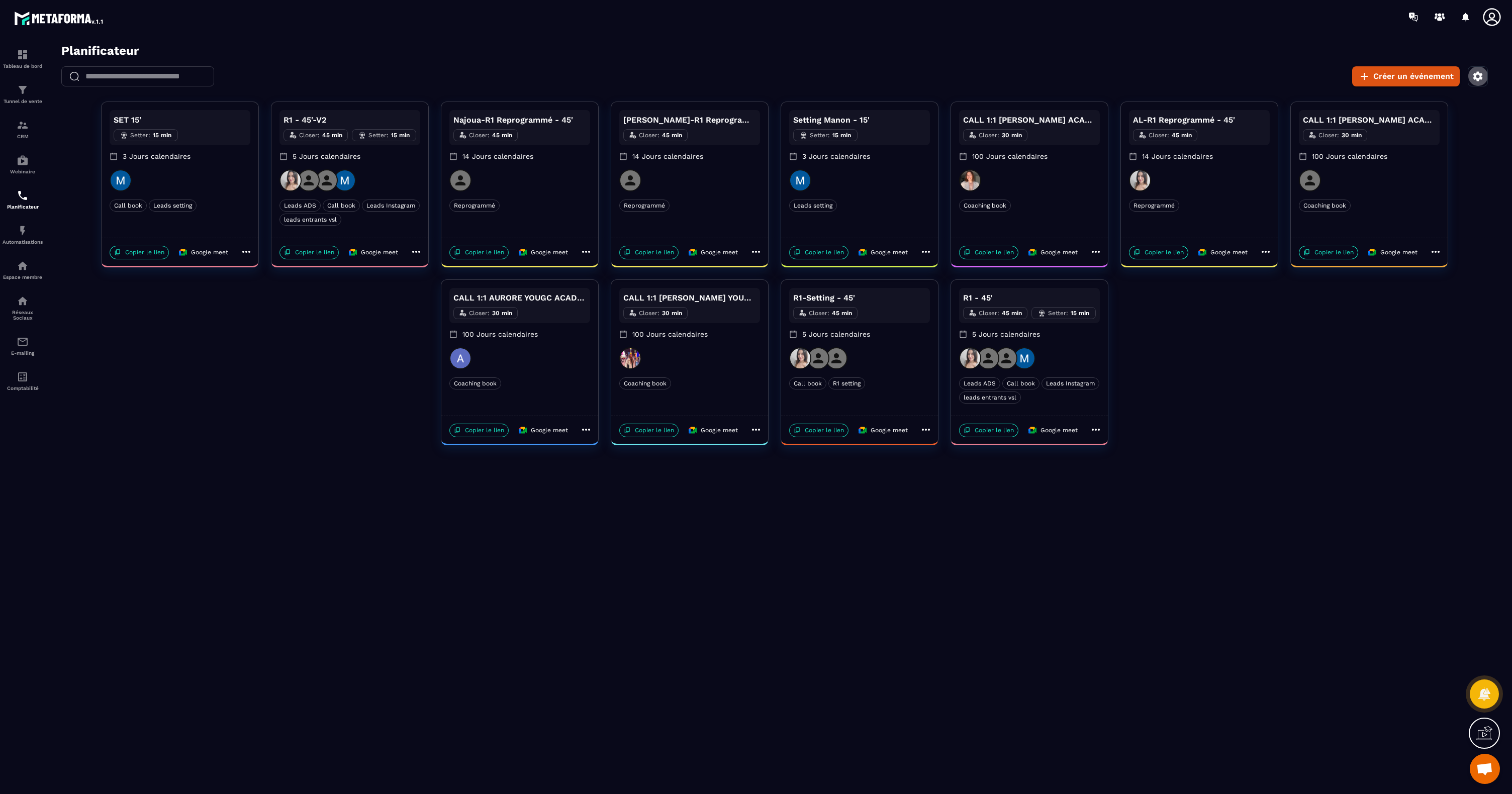
click at [1477, 79] on icon "button" at bounding box center [1478, 76] width 9 height 9
click at [1373, 134] on button "Définir ma disponibilité" at bounding box center [1402, 132] width 154 height 22
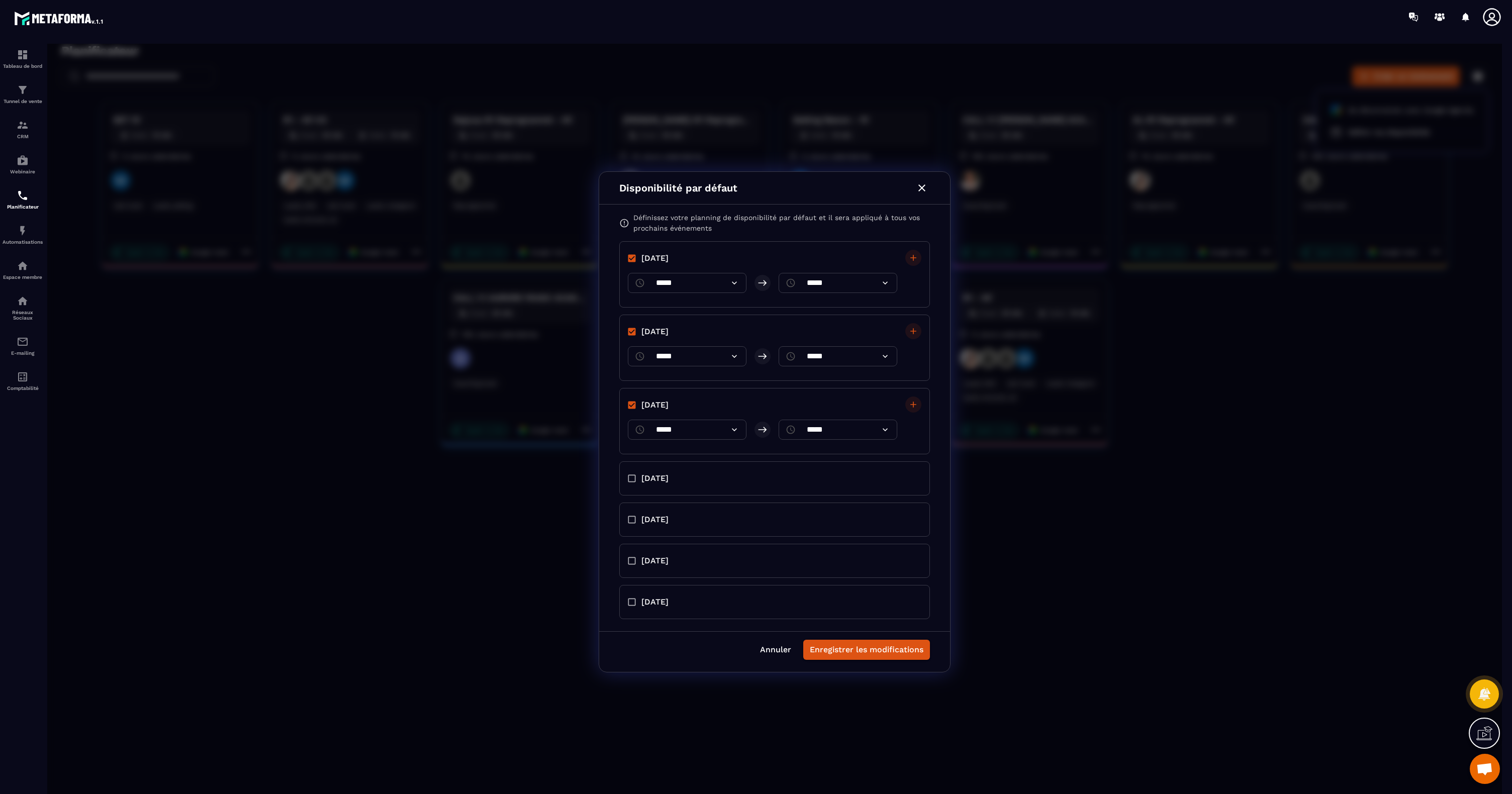
click at [924, 187] on icon "button" at bounding box center [922, 188] width 12 height 12
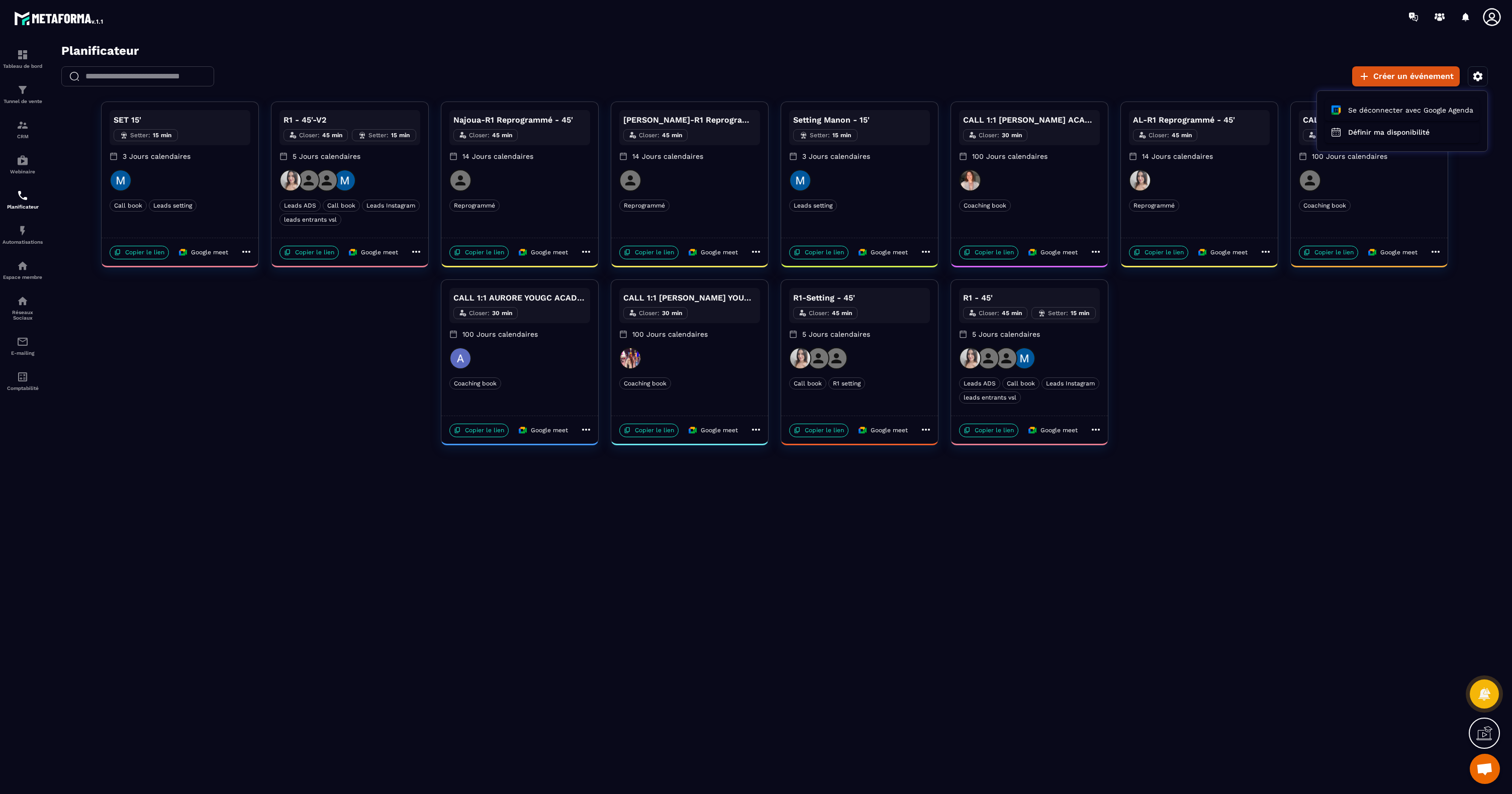
click at [1073, 357] on div at bounding box center [774, 422] width 1454 height 756
click at [1054, 357] on div at bounding box center [1030, 359] width 141 height 22
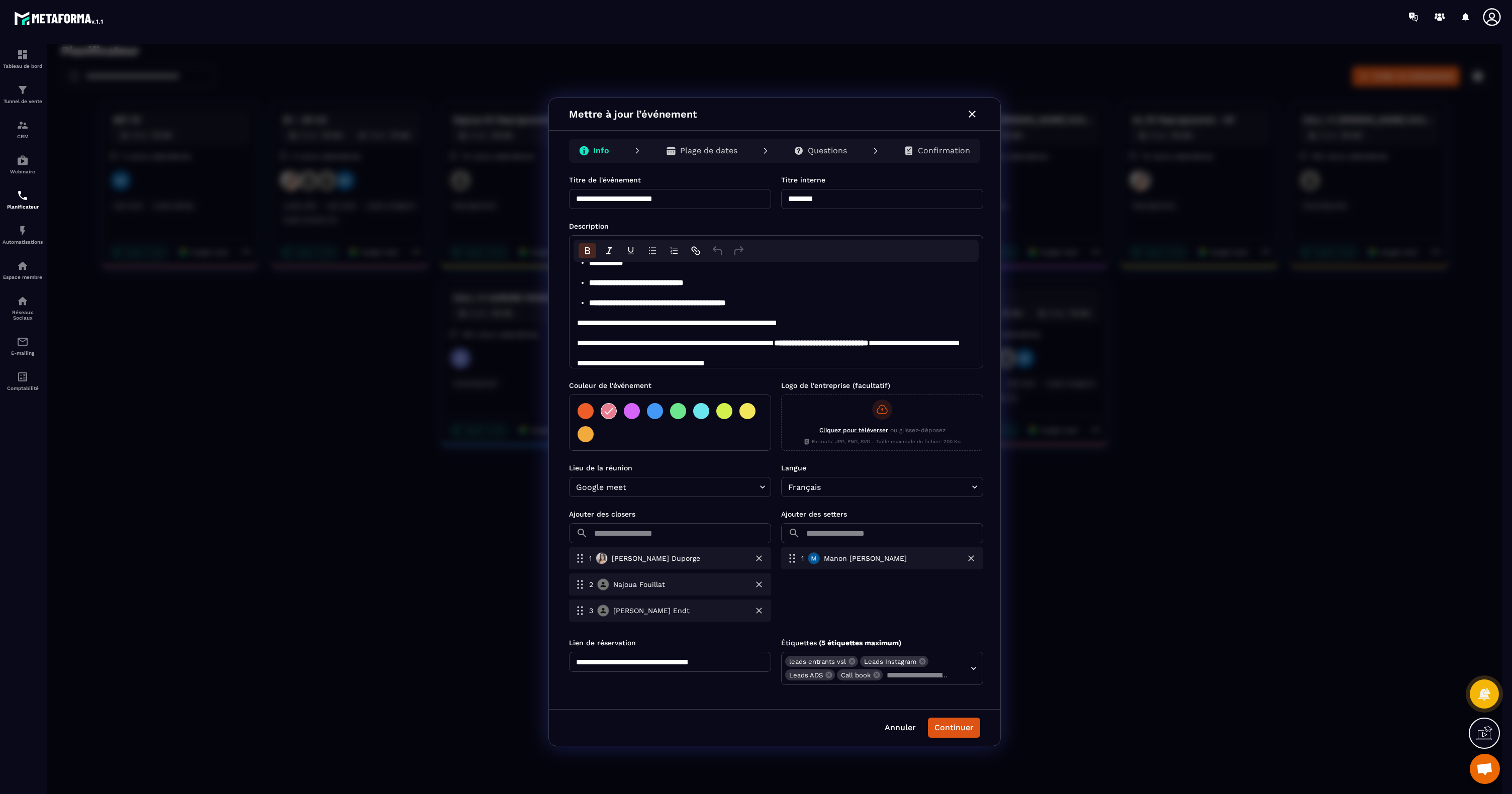
scroll to position [304, 0]
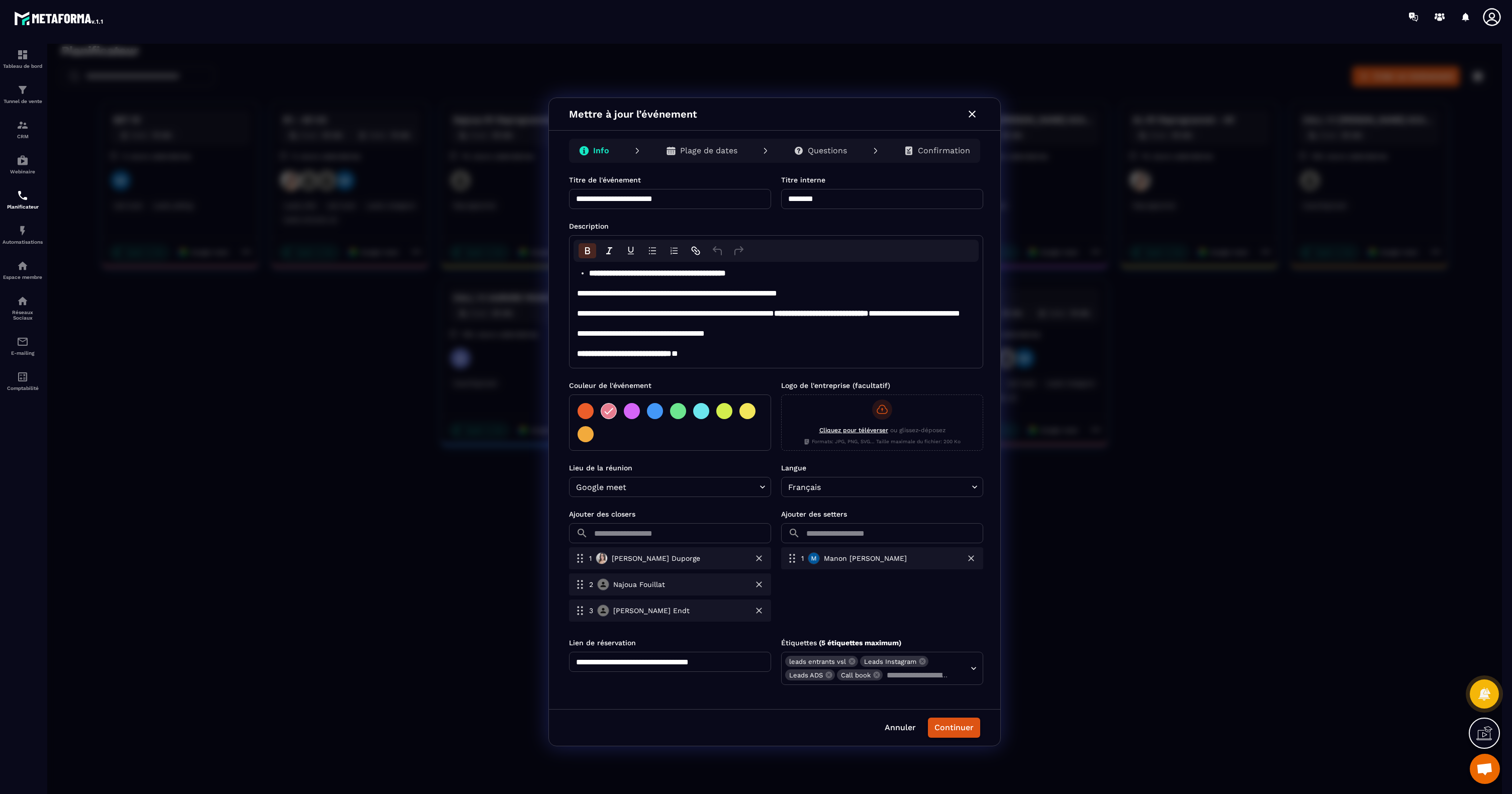
click at [973, 117] on icon "button" at bounding box center [972, 114] width 12 height 12
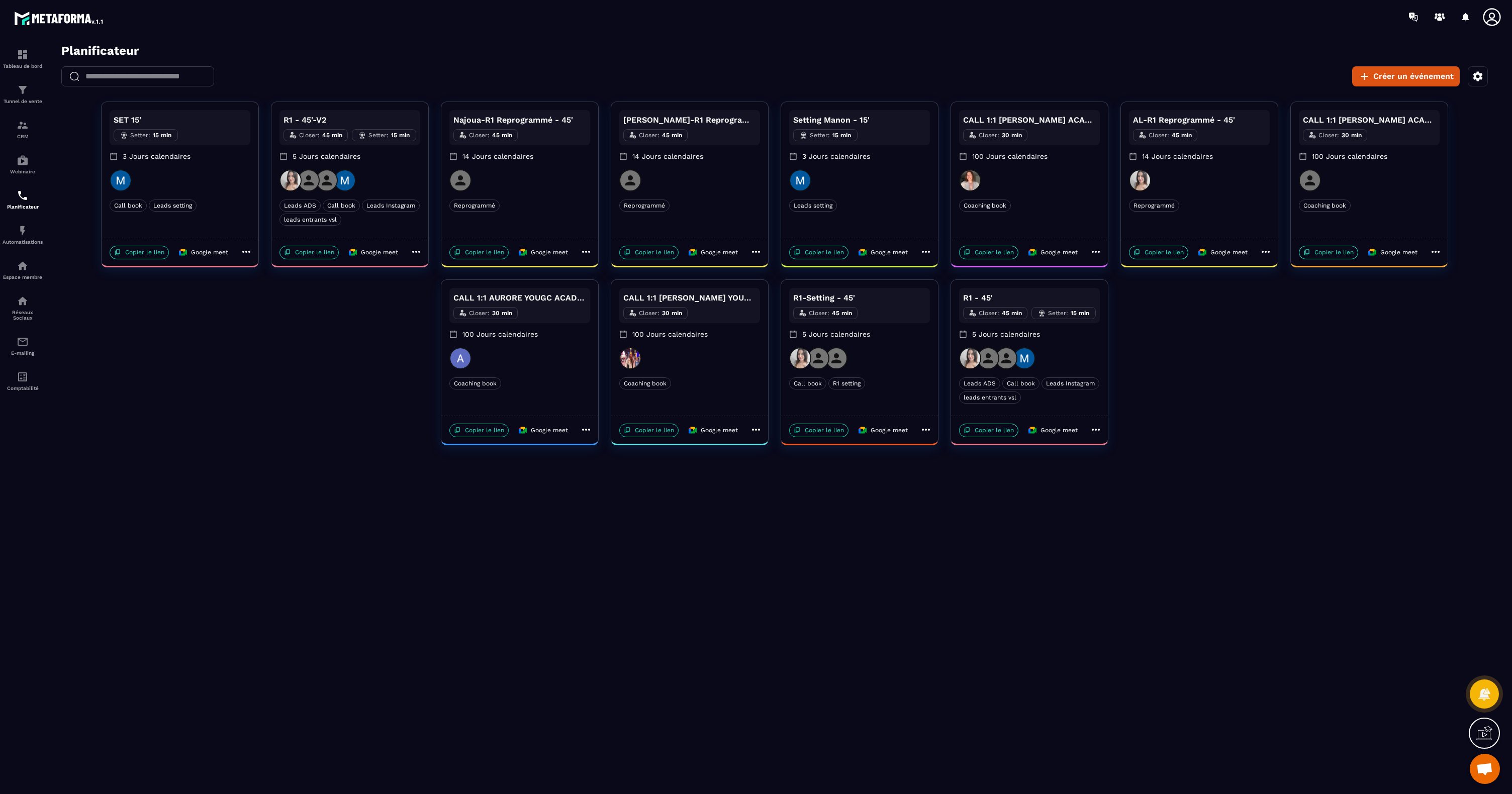
click at [421, 48] on h2 "Planificateur" at bounding box center [781, 51] width 1440 height 15
click at [19, 134] on p "CRM" at bounding box center [22, 136] width 41 height 5
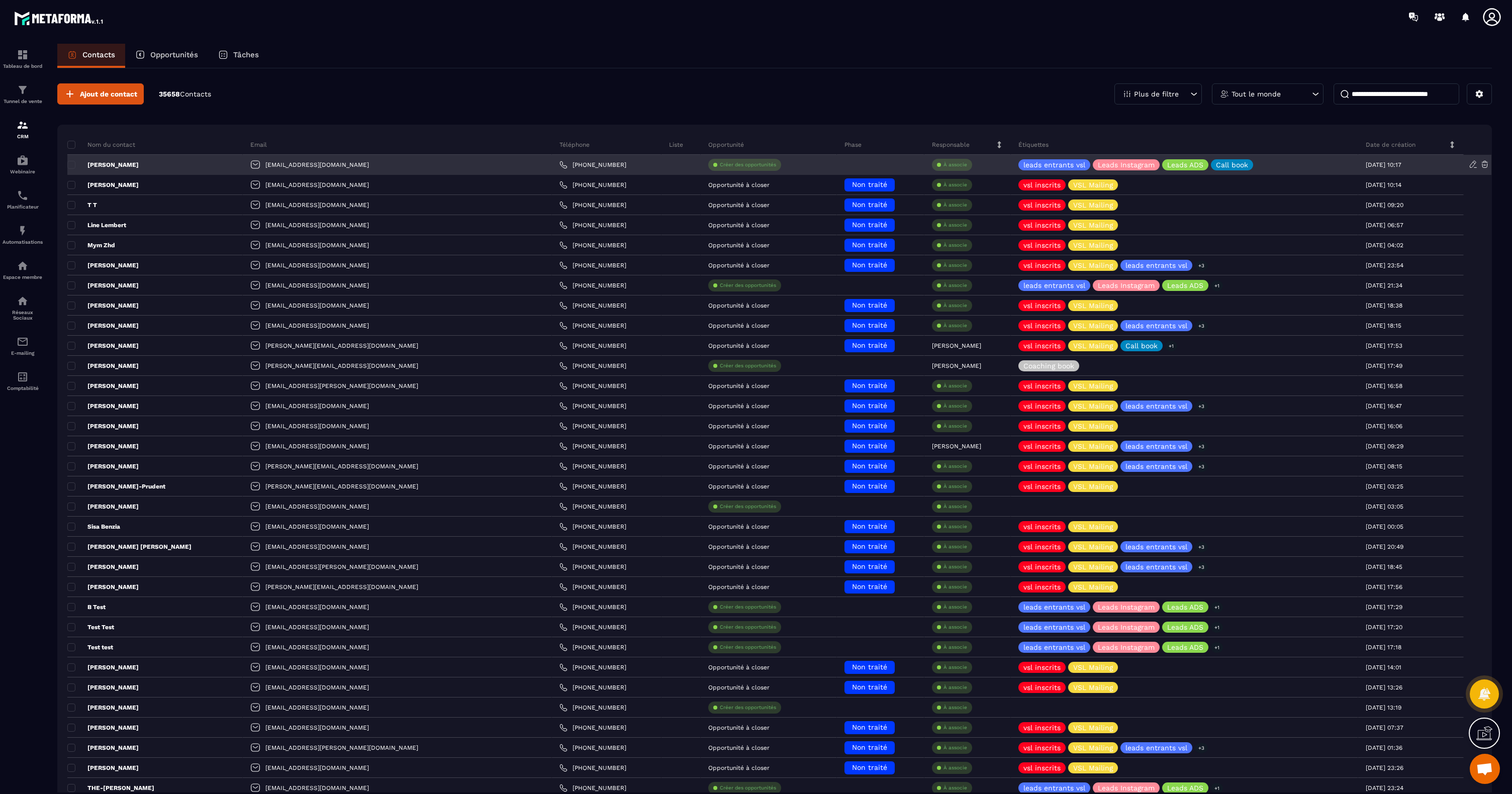
click at [1485, 165] on icon at bounding box center [1484, 164] width 6 height 6
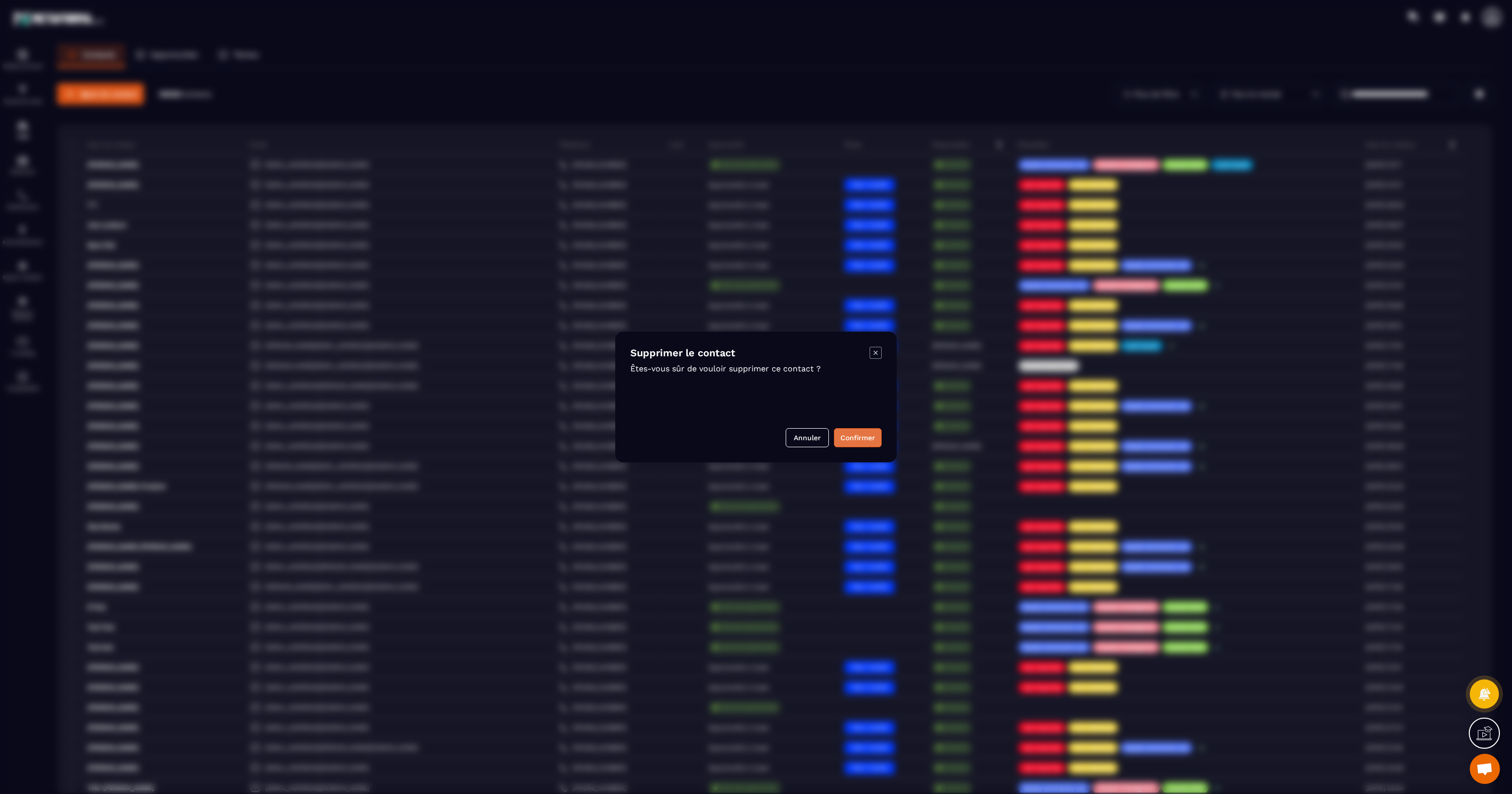
click at [859, 440] on button "Confirmer" at bounding box center [858, 438] width 48 height 19
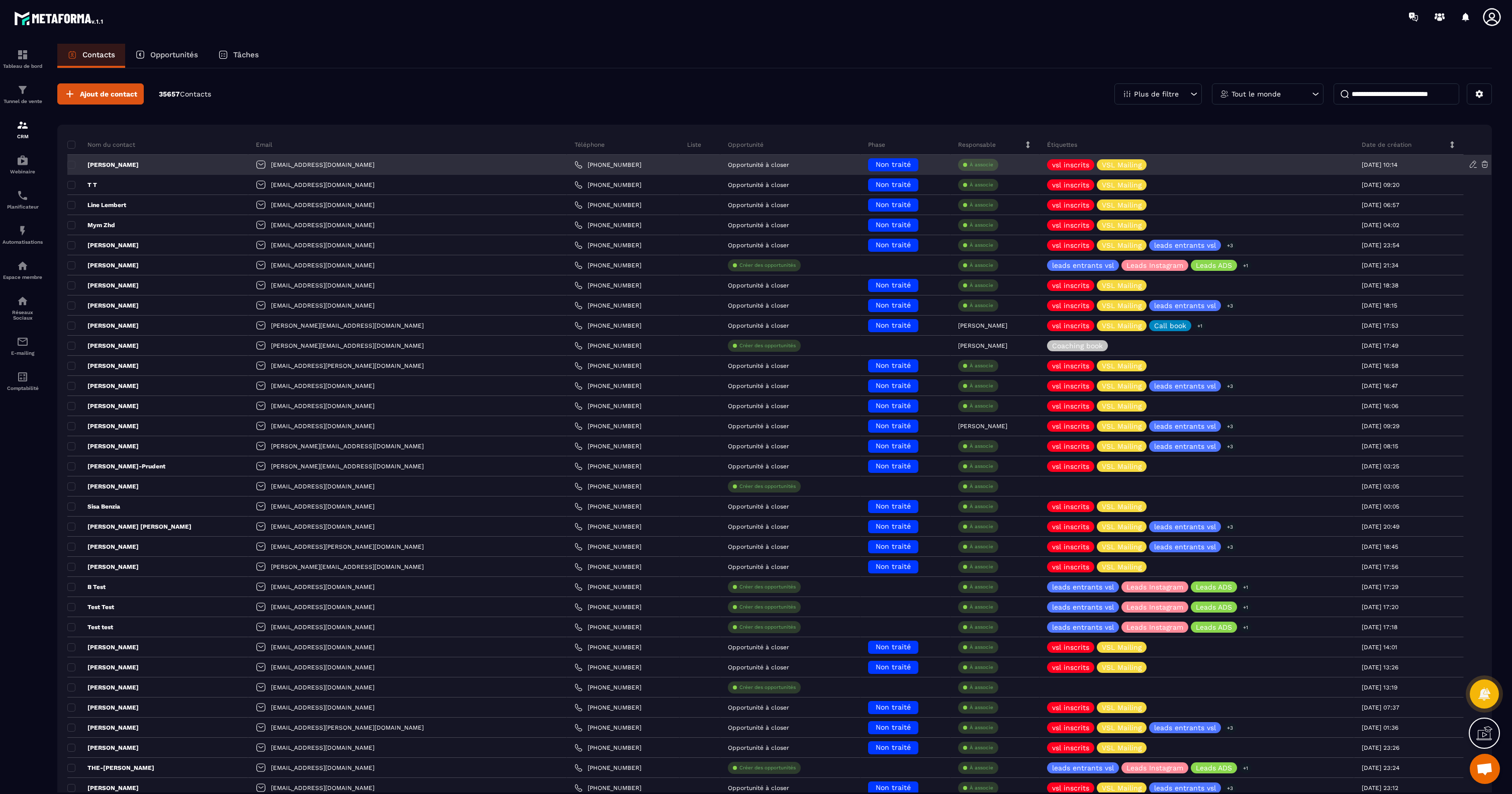
click at [1483, 165] on icon at bounding box center [1484, 164] width 6 height 6
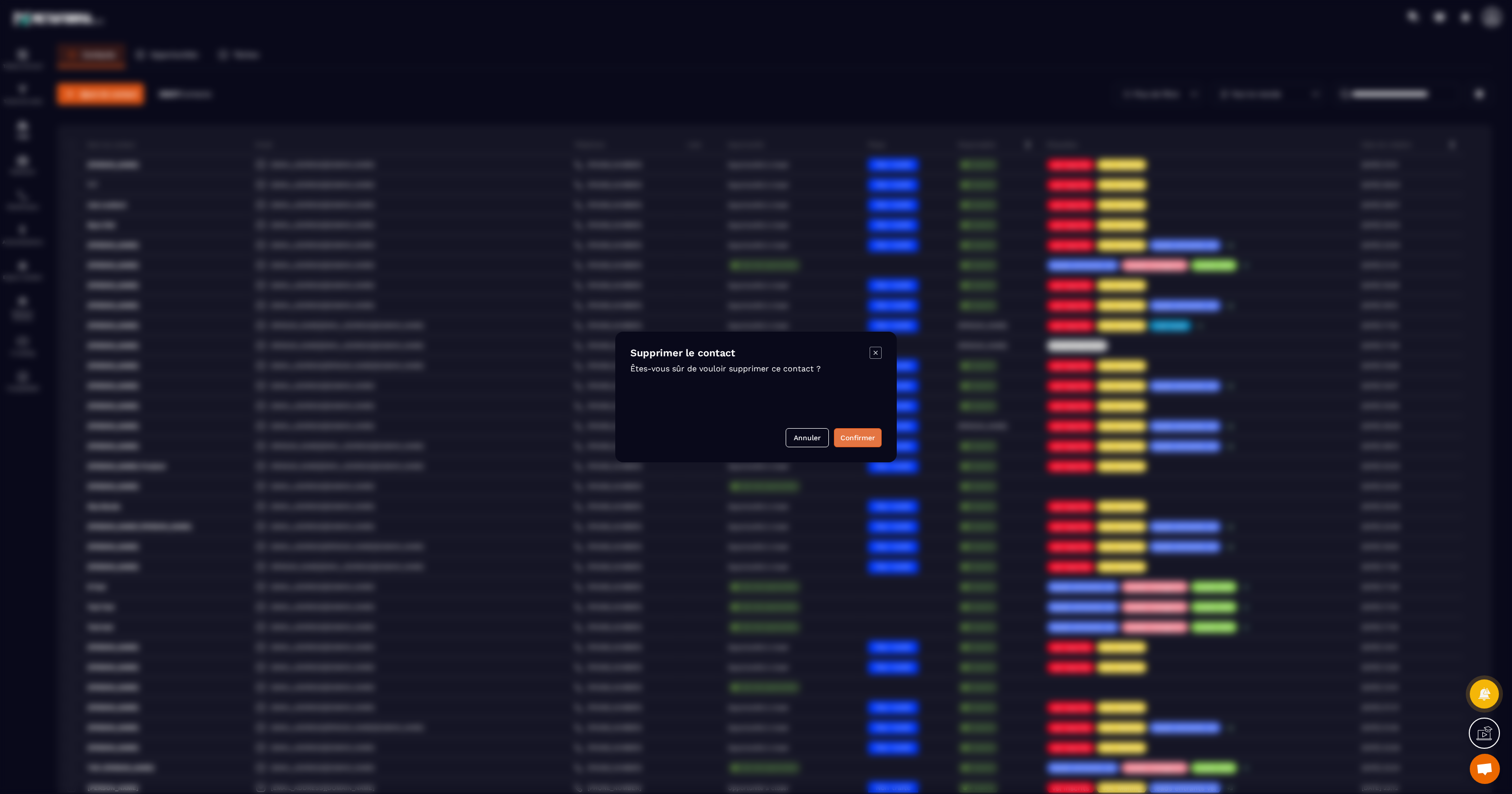
click at [849, 437] on button "Confirmer" at bounding box center [858, 438] width 48 height 19
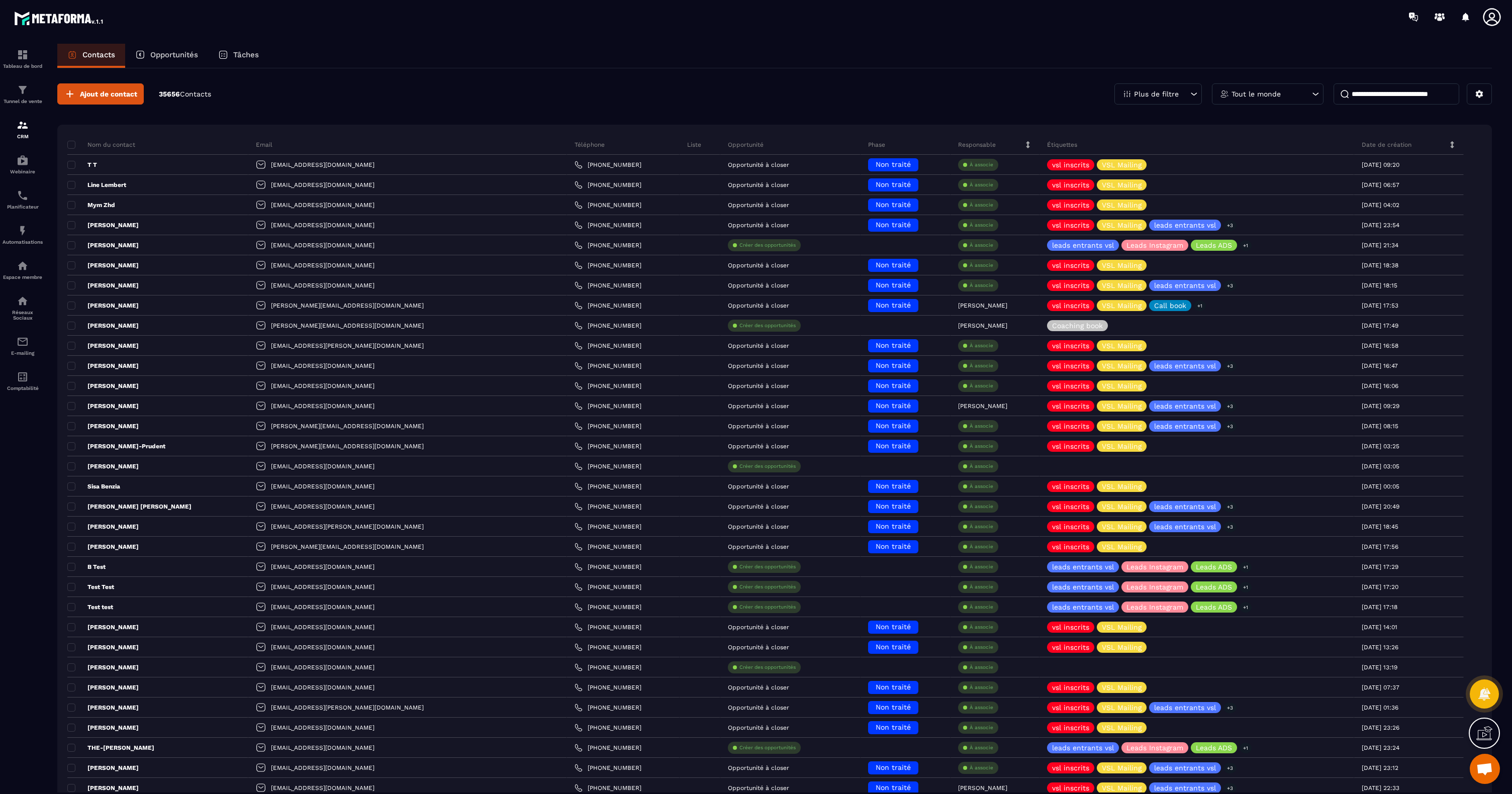
click at [240, 58] on p "Tâches" at bounding box center [246, 55] width 26 height 9
